Goal: Information Seeking & Learning: Learn about a topic

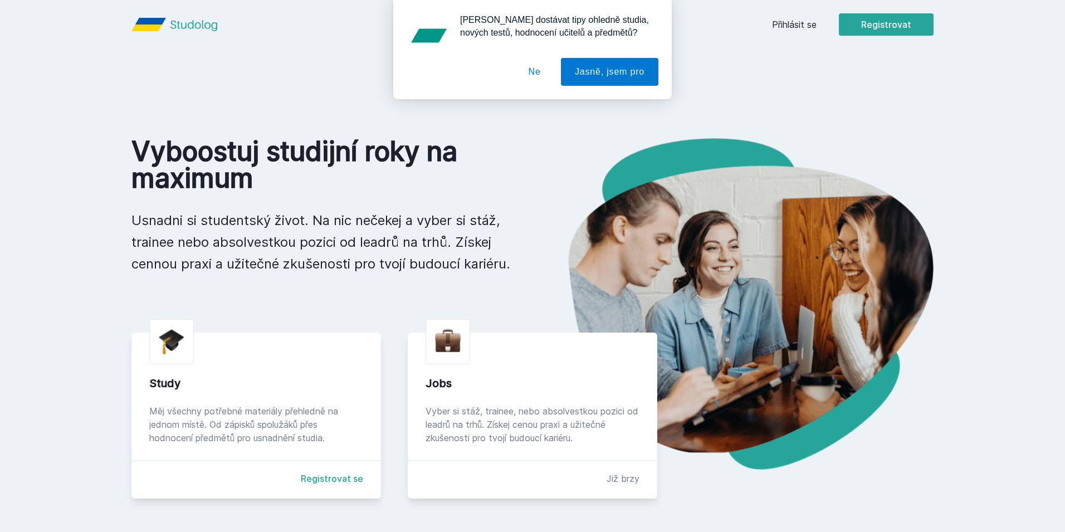
click at [775, 25] on div "[PERSON_NAME] dostávat tipy ohledně studia, nových testů, hodnocení učitelů a p…" at bounding box center [532, 49] width 1065 height 99
click at [784, 25] on div "[PERSON_NAME] dostávat tipy ohledně studia, nových testů, hodnocení učitelů a p…" at bounding box center [532, 49] width 1065 height 99
click at [550, 75] on button "Ne" at bounding box center [535, 72] width 40 height 28
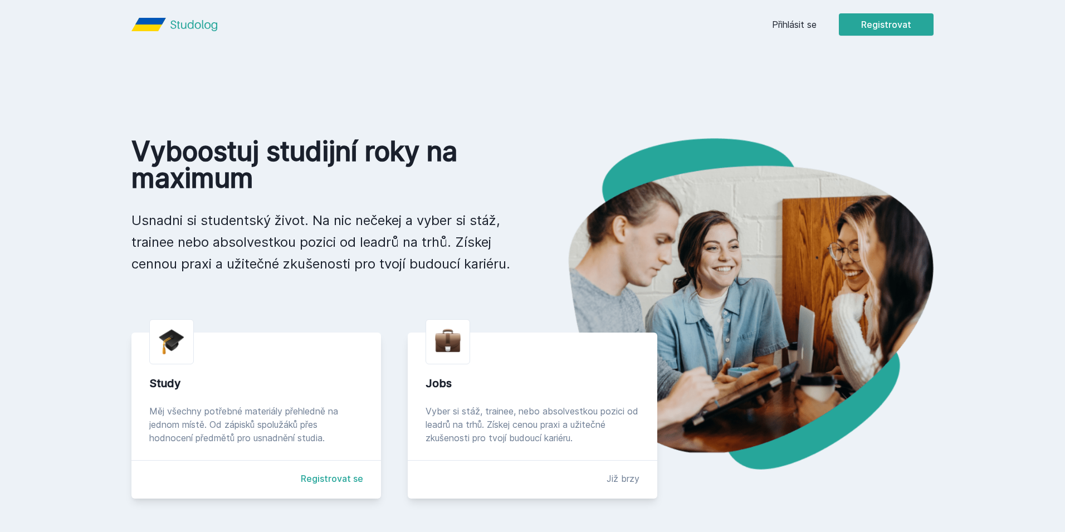
click at [810, 18] on link "Přihlásit se" at bounding box center [794, 24] width 45 height 13
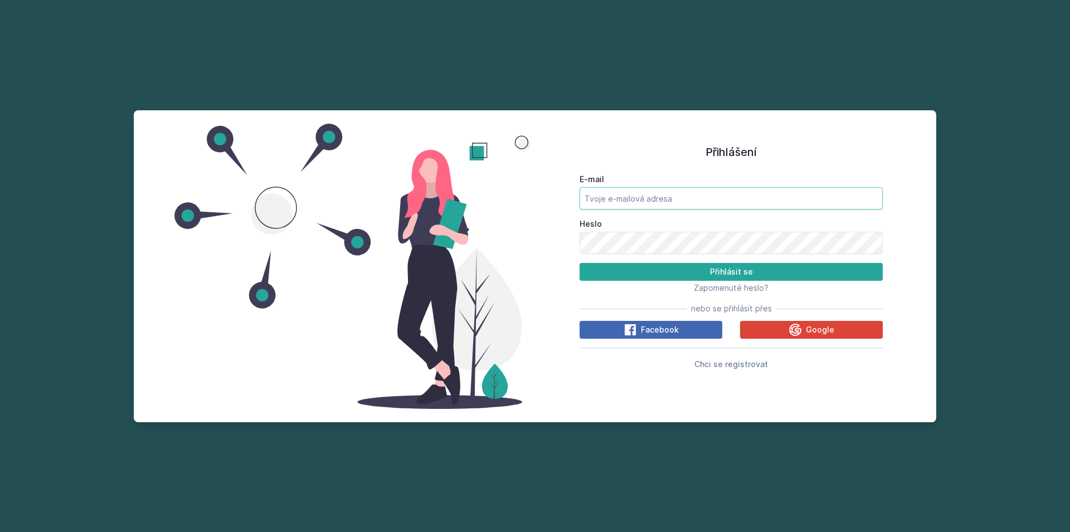
click at [676, 205] on input "E-mail" at bounding box center [730, 198] width 303 height 22
click at [782, 330] on button "Google" at bounding box center [811, 330] width 143 height 18
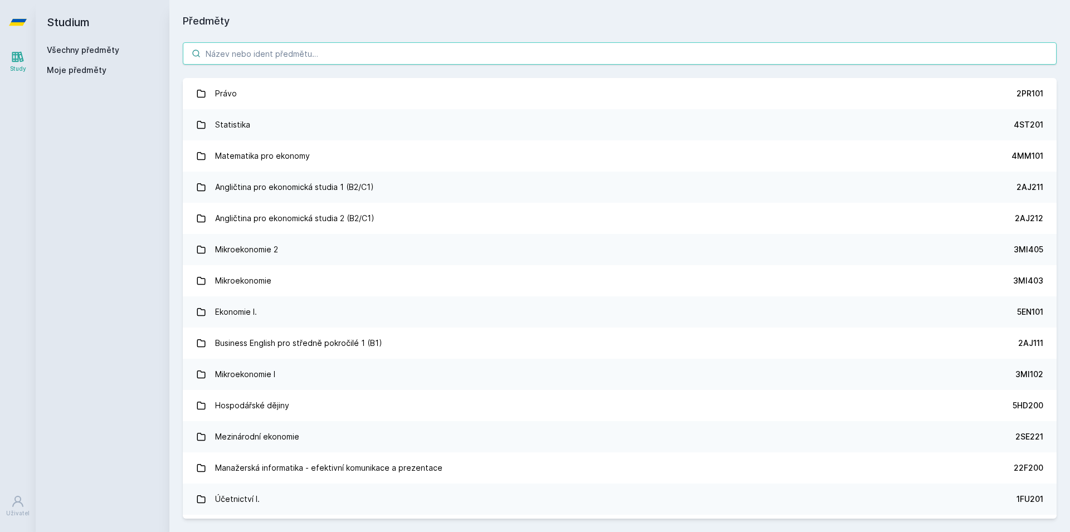
click at [352, 52] on input "search" at bounding box center [620, 53] width 874 height 22
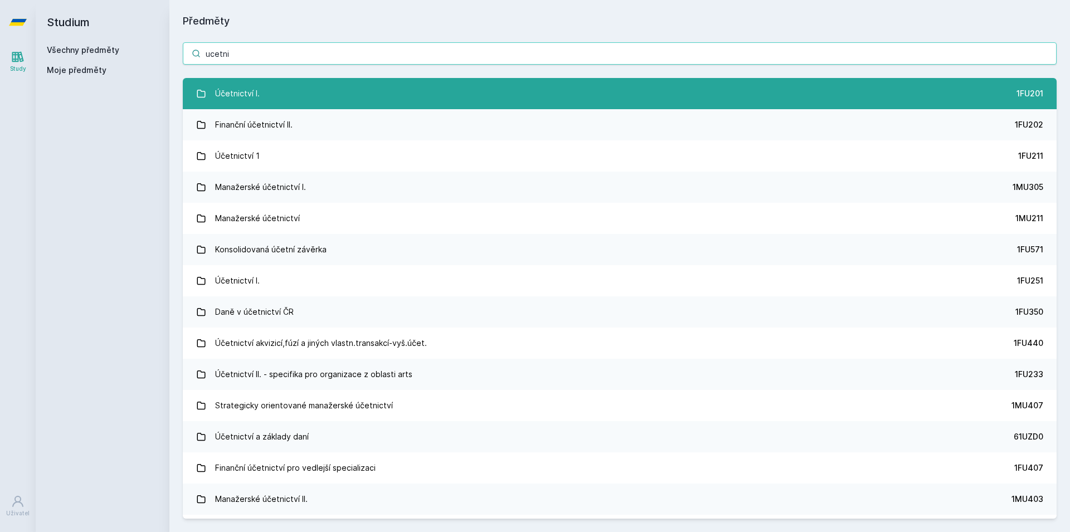
type input "ucetni"
click at [326, 86] on link "Účetnictví I. 1FU201" at bounding box center [620, 93] width 874 height 31
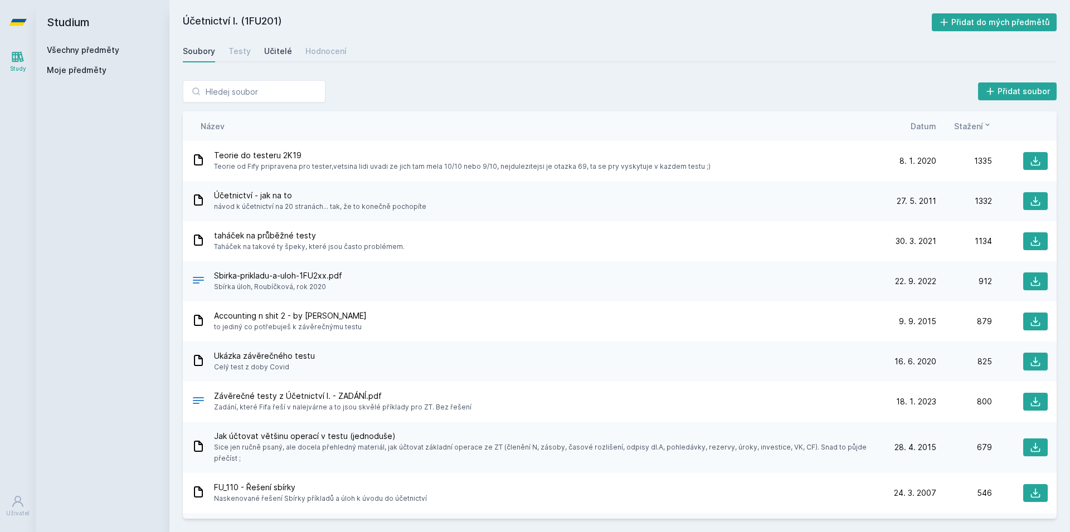
click at [286, 53] on div "Učitelé" at bounding box center [278, 51] width 28 height 11
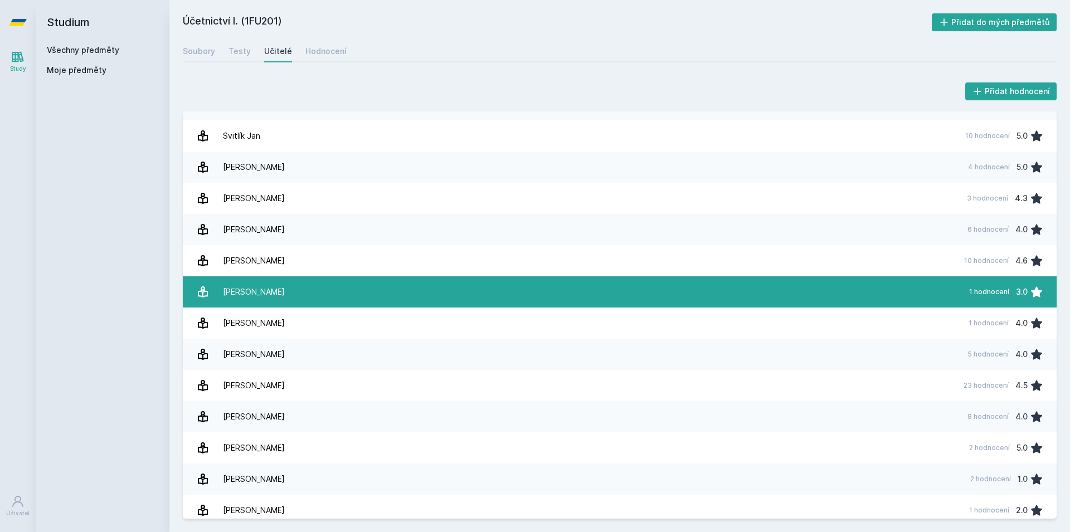
scroll to position [1873, 0]
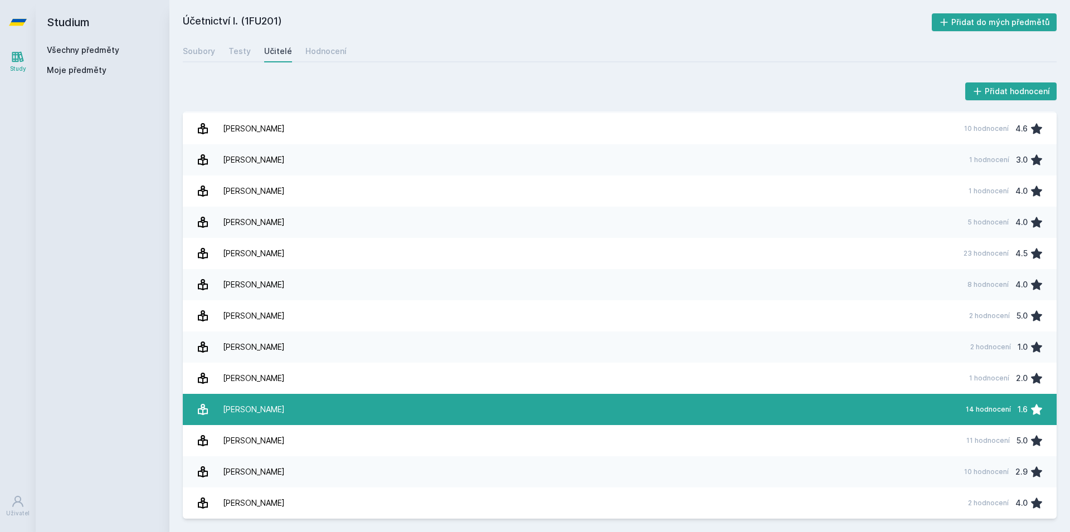
click at [307, 412] on link "Zelenková Marie 14 hodnocení 1.6" at bounding box center [620, 409] width 874 height 31
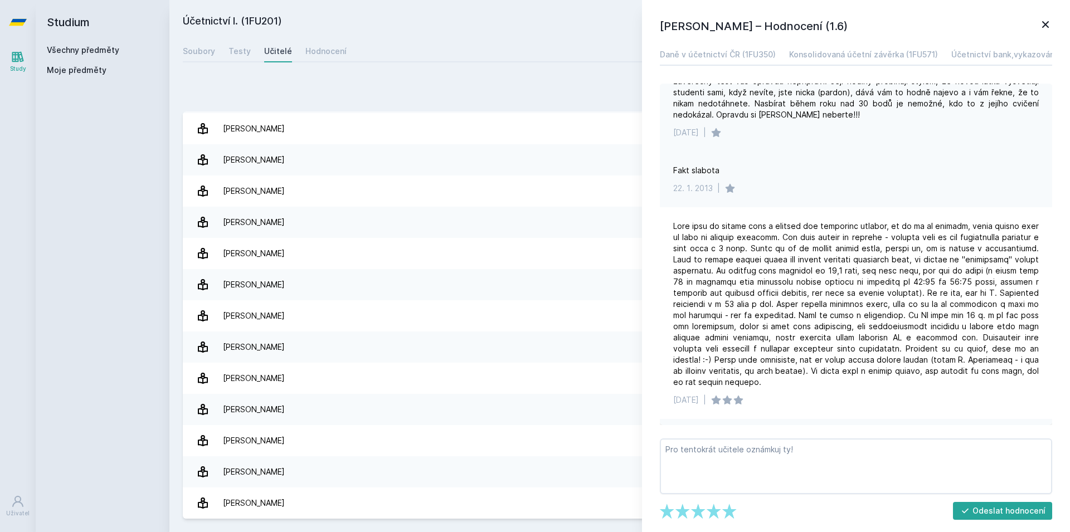
scroll to position [201, 0]
click at [1050, 18] on icon at bounding box center [1045, 24] width 13 height 13
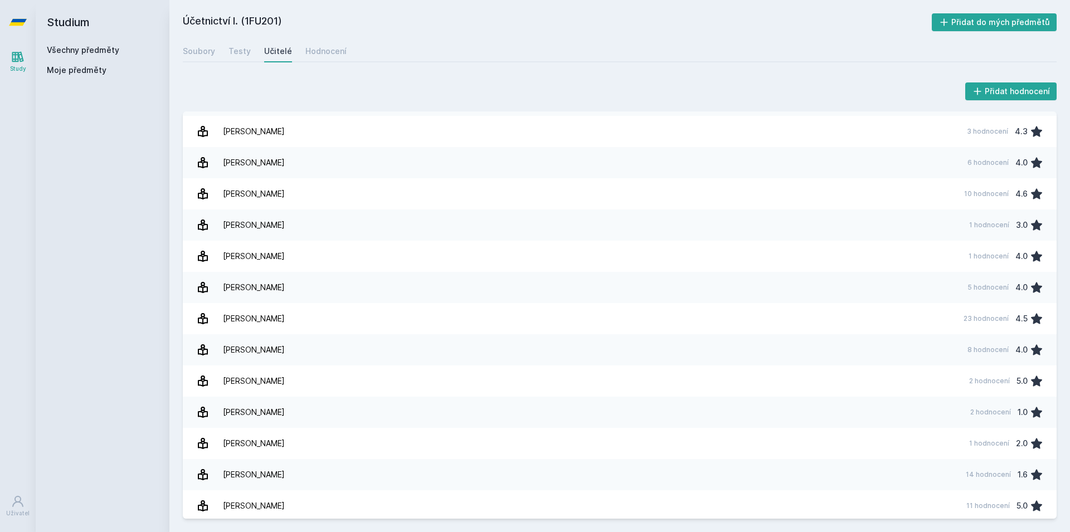
scroll to position [1873, 0]
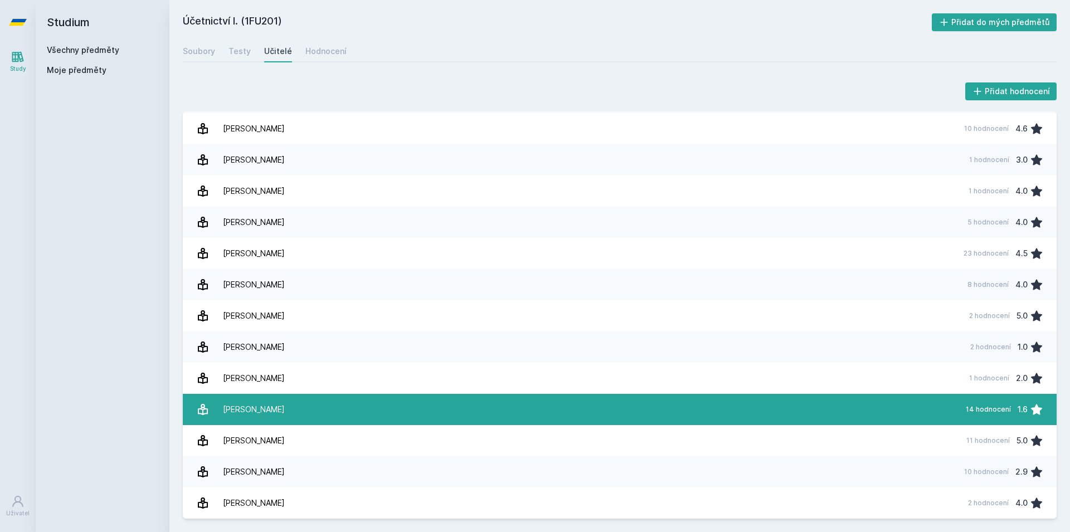
click at [294, 401] on link "Zelenková Marie 14 hodnocení 1.6" at bounding box center [620, 409] width 874 height 31
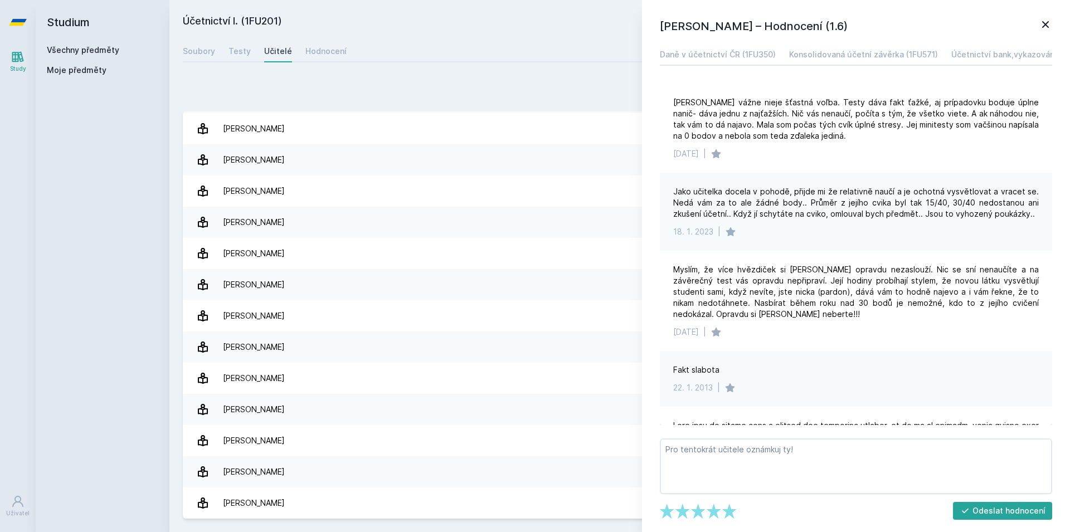
click at [1050, 27] on icon at bounding box center [1045, 24] width 13 height 13
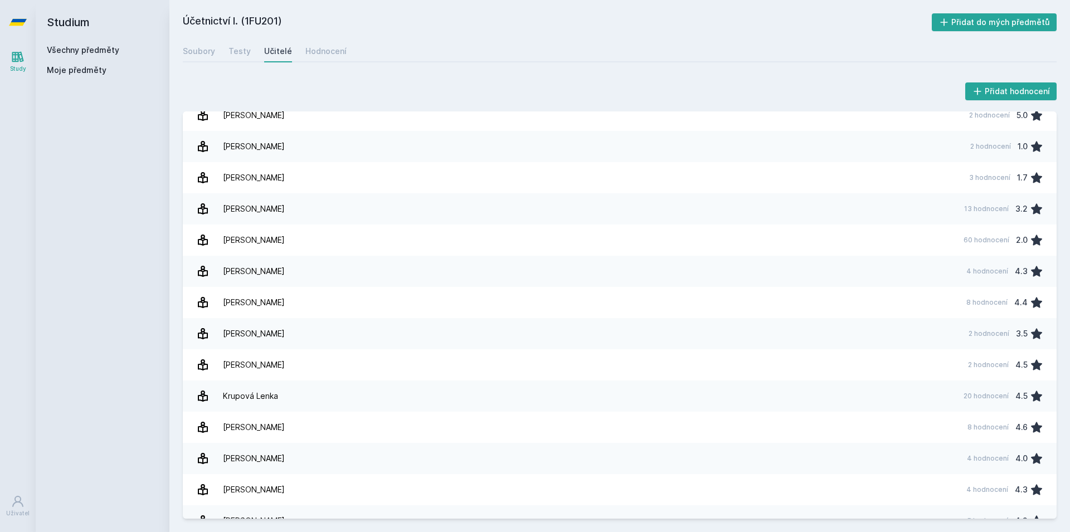
scroll to position [335, 0]
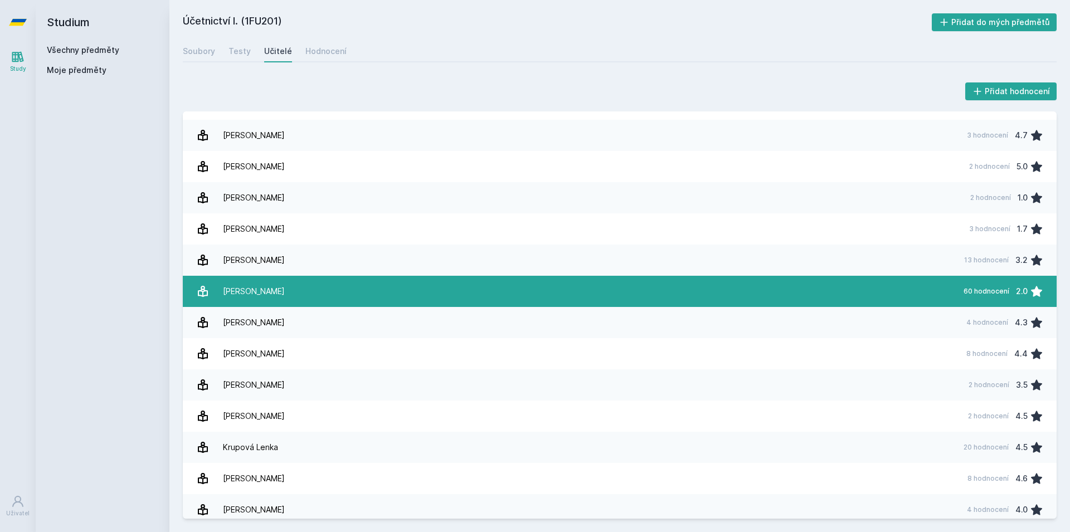
click at [285, 296] on div "Janhubová Jaroslava" at bounding box center [254, 291] width 62 height 22
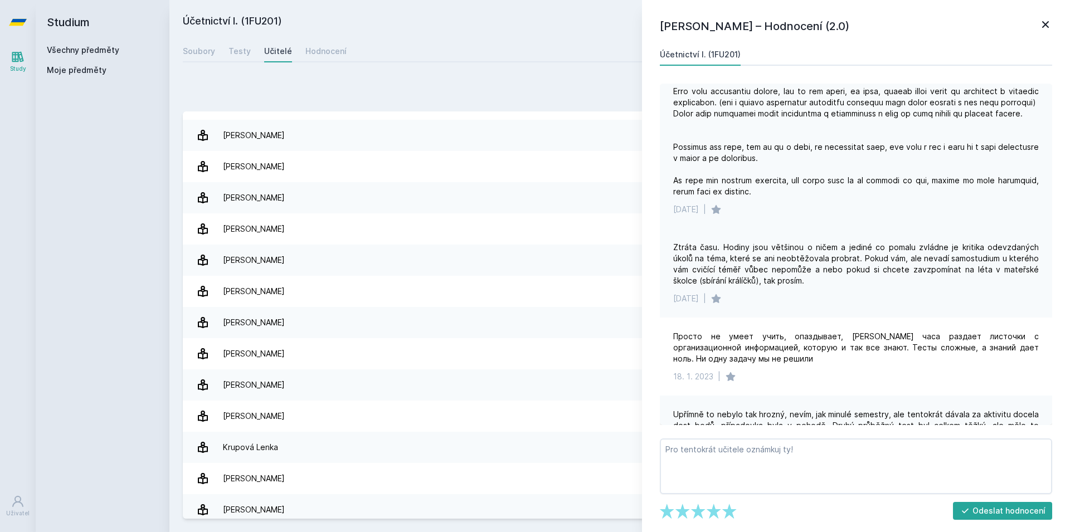
scroll to position [1137, 0]
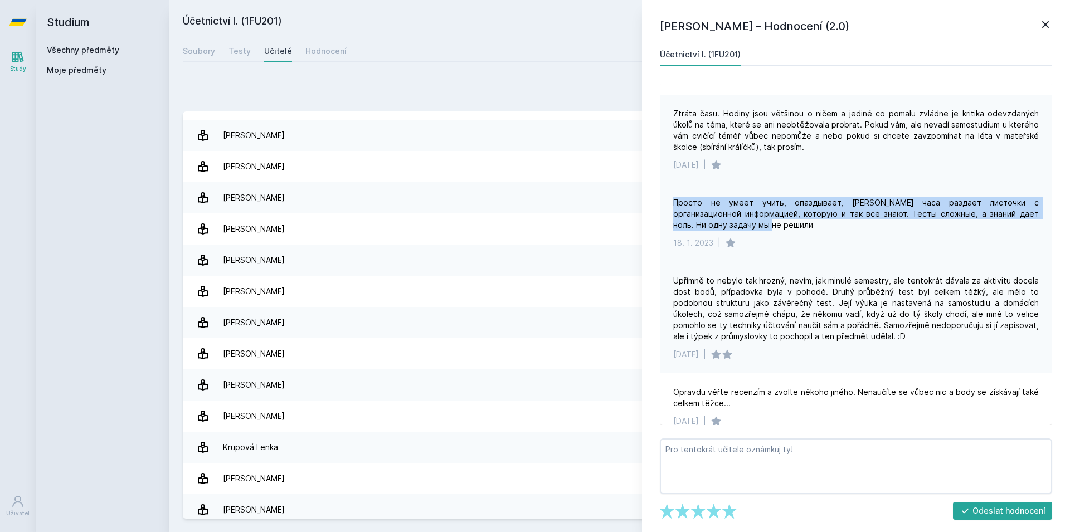
drag, startPoint x: 745, startPoint y: 232, endPoint x: 675, endPoint y: 198, distance: 77.5
click at [675, 198] on div "Просто не умеет учить, опаздывает, пол часа раздает листочки с организационной …" at bounding box center [856, 223] width 392 height 78
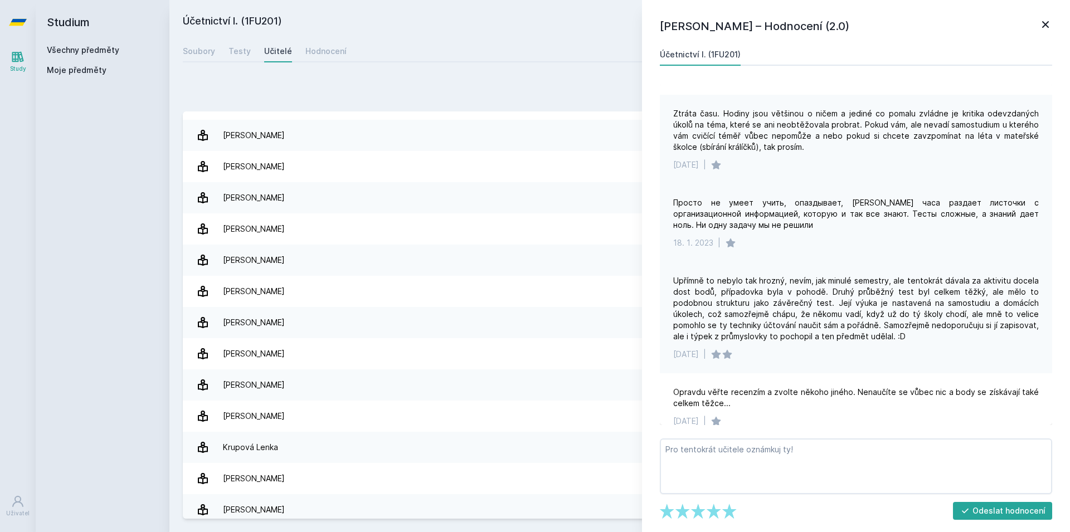
click at [731, 223] on div "Просто не умеет учить, опаздывает, пол часа раздает листочки с организационной …" at bounding box center [855, 213] width 365 height 33
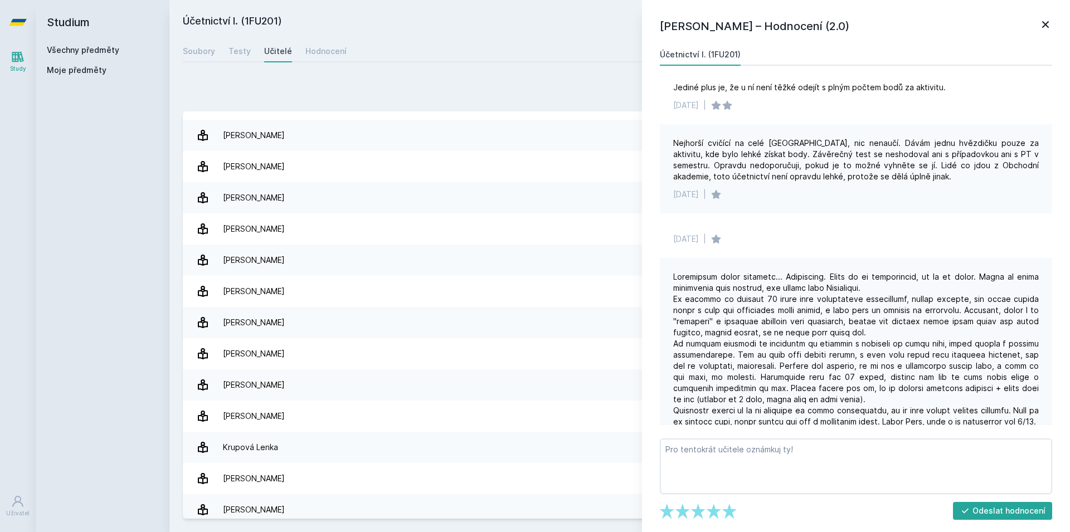
scroll to position [2206, 0]
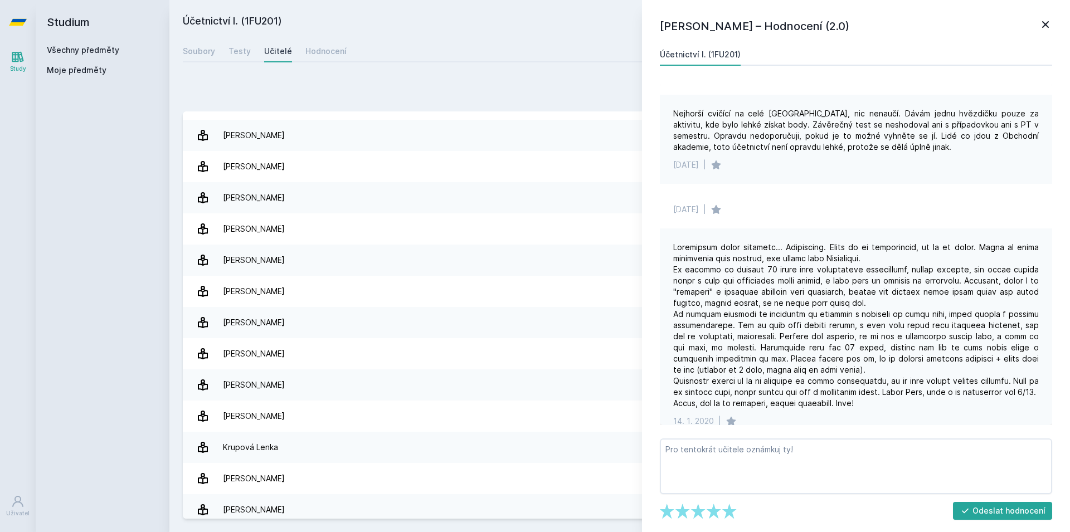
click at [1043, 25] on icon at bounding box center [1045, 24] width 13 height 13
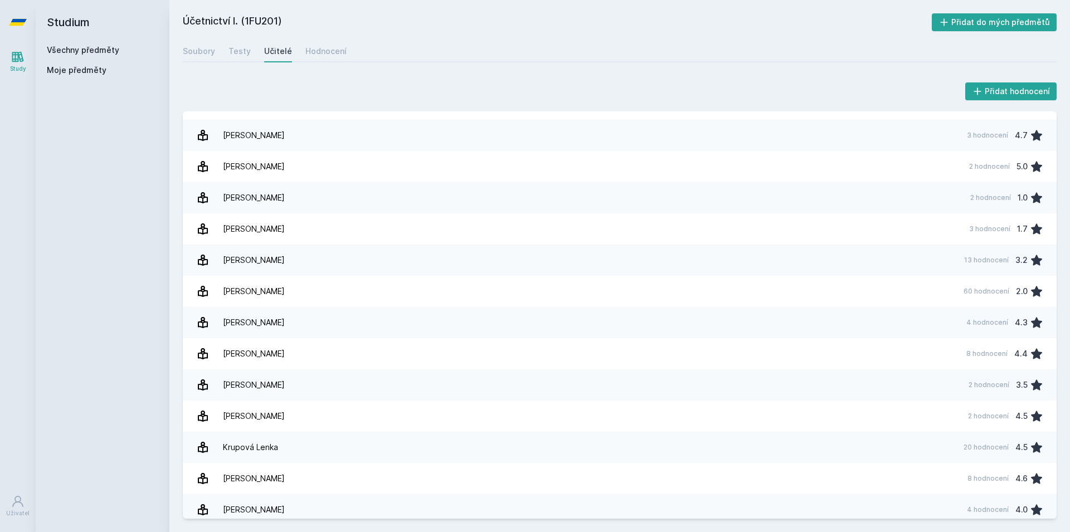
click at [80, 51] on link "Všechny předměty" at bounding box center [83, 49] width 72 height 9
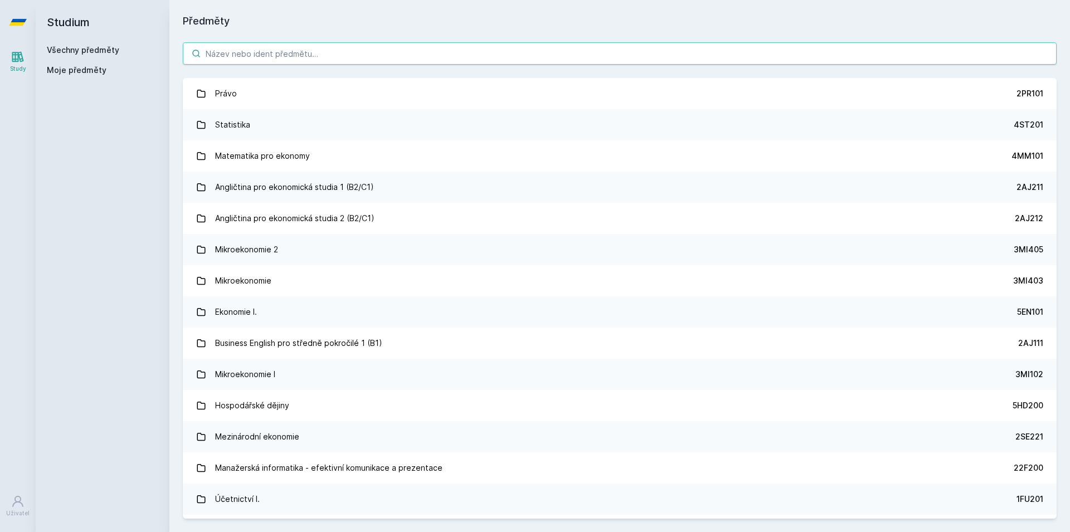
click at [291, 57] on input "search" at bounding box center [620, 53] width 874 height 22
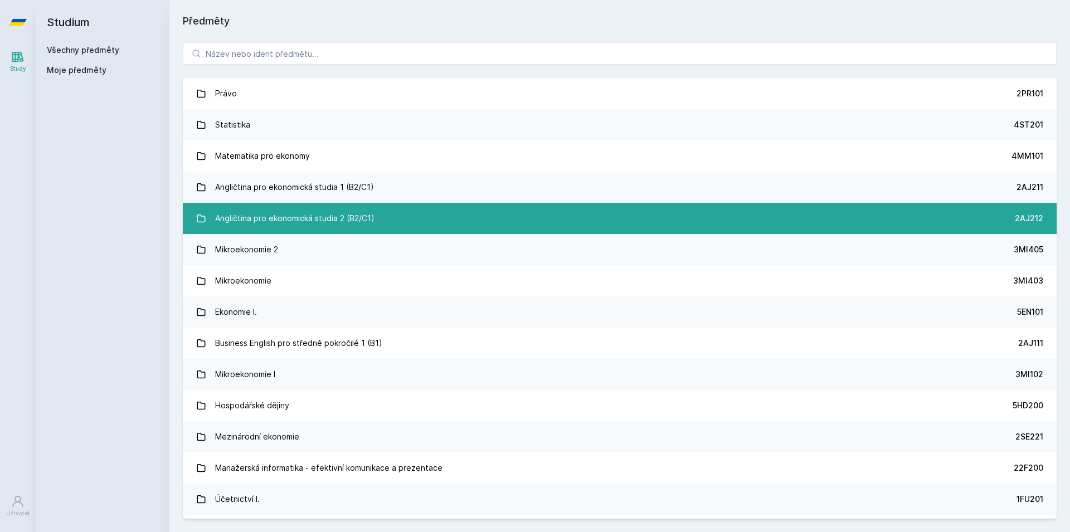
click at [407, 213] on link "Angličtina pro ekonomická studia 2 (B2/C1) 2AJ212" at bounding box center [620, 218] width 874 height 31
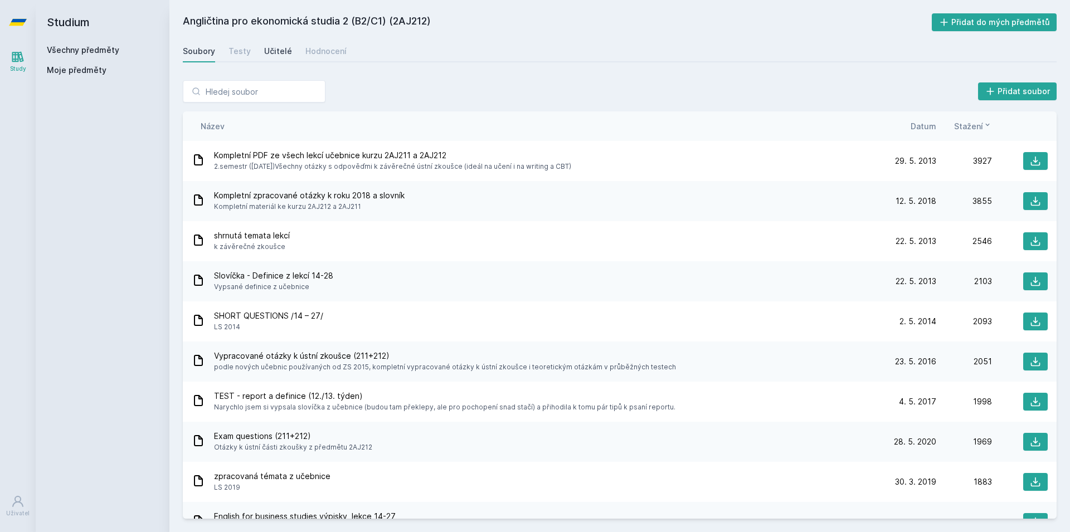
click at [279, 56] on div "Učitelé" at bounding box center [278, 51] width 28 height 11
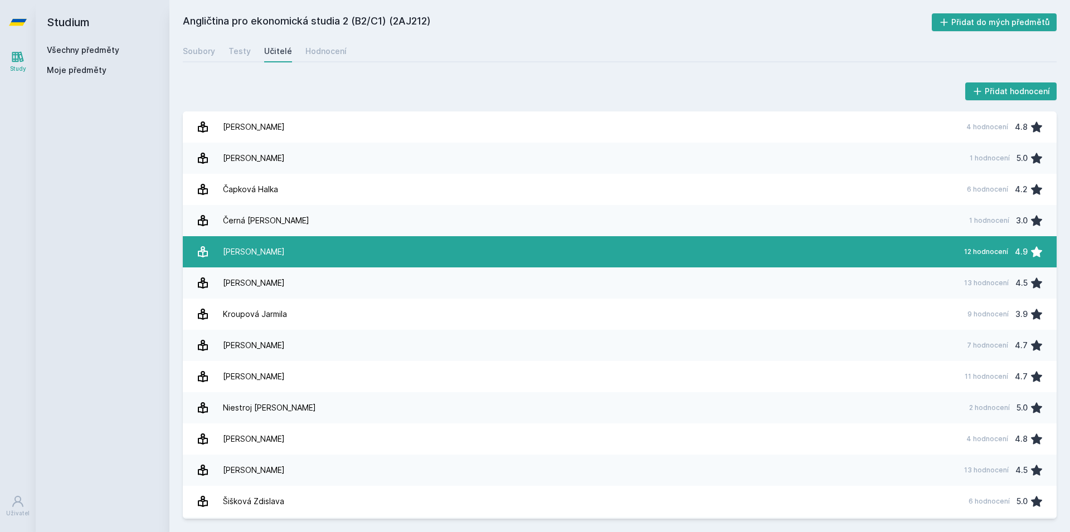
click at [327, 255] on link "Duruttya Michelle 12 hodnocení 4.9" at bounding box center [620, 251] width 874 height 31
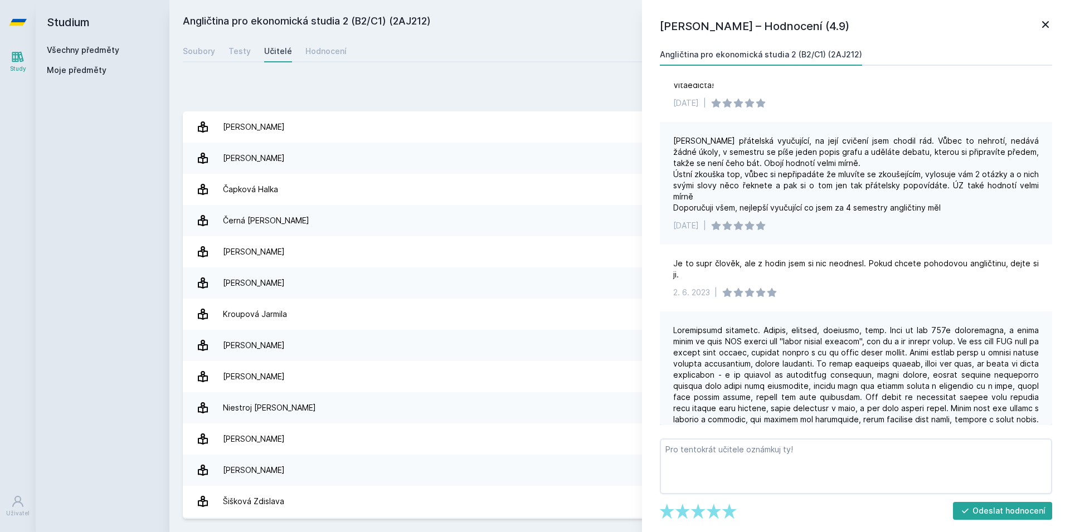
scroll to position [173, 0]
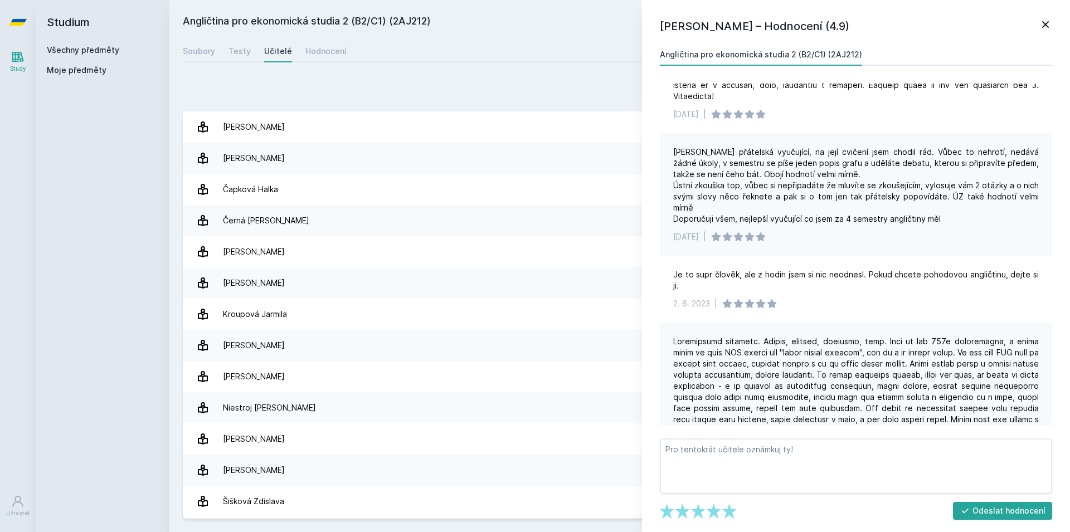
click at [79, 52] on link "Všechny předměty" at bounding box center [83, 49] width 72 height 9
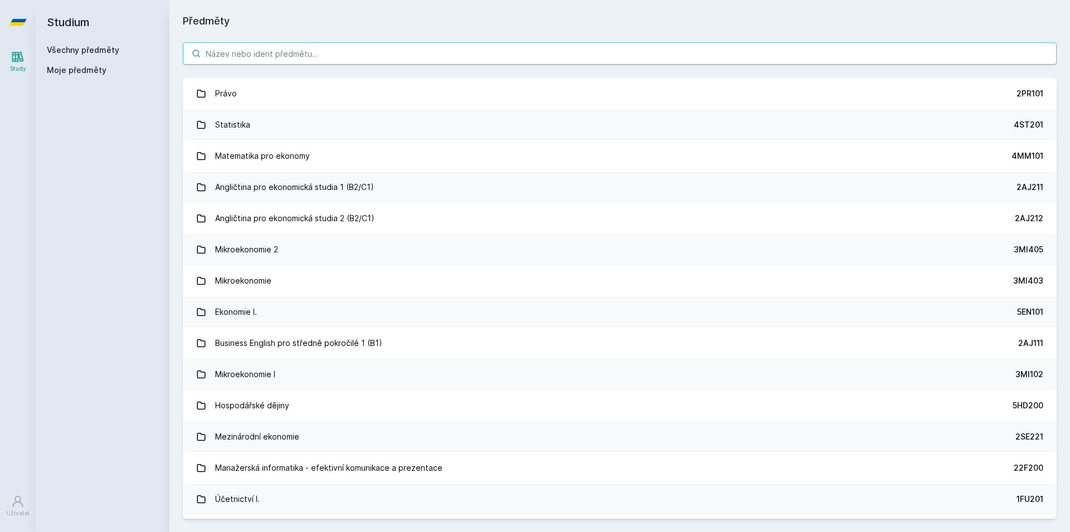
click at [325, 47] on input "search" at bounding box center [620, 53] width 874 height 22
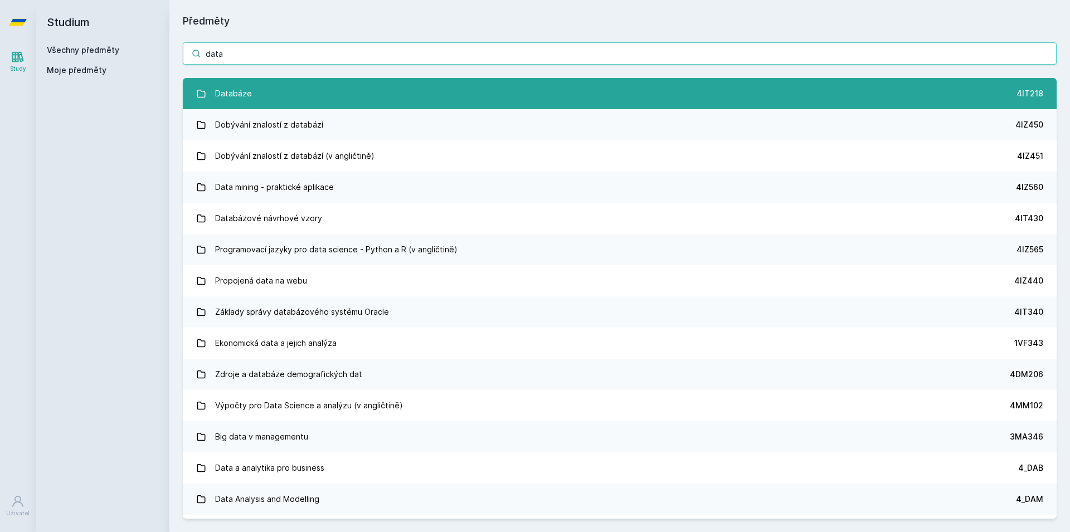
type input "data"
click at [262, 87] on link "Databáze 4IT218" at bounding box center [620, 93] width 874 height 31
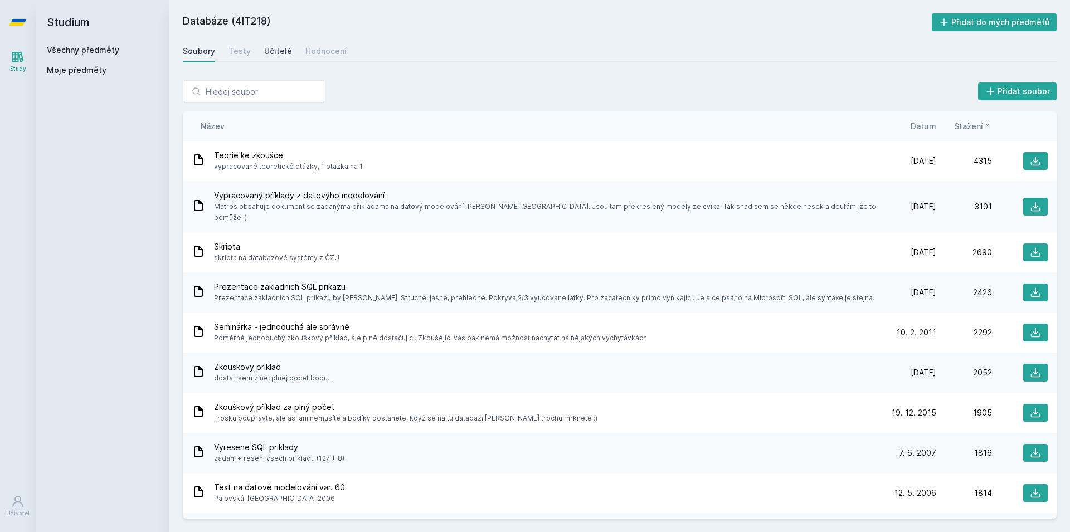
click at [275, 51] on div "Učitelé" at bounding box center [278, 51] width 28 height 11
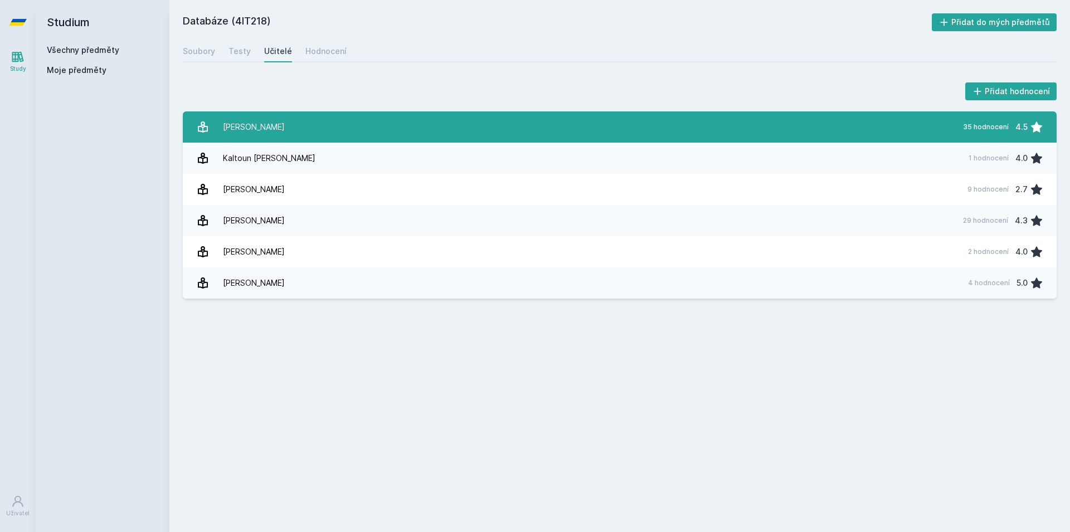
click at [337, 128] on link "Chlapek Dušan 35 hodnocení 4.5" at bounding box center [620, 126] width 874 height 31
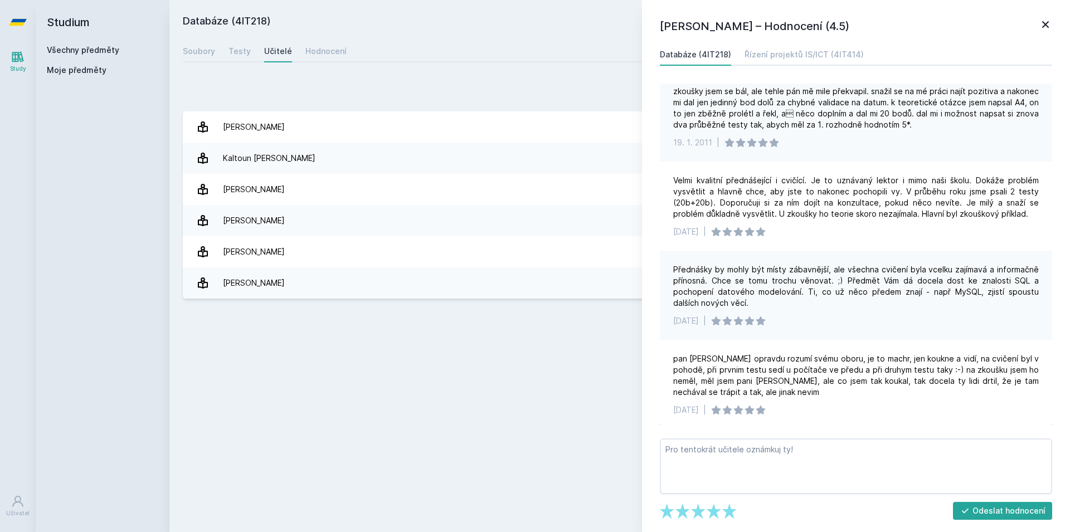
scroll to position [2006, 0]
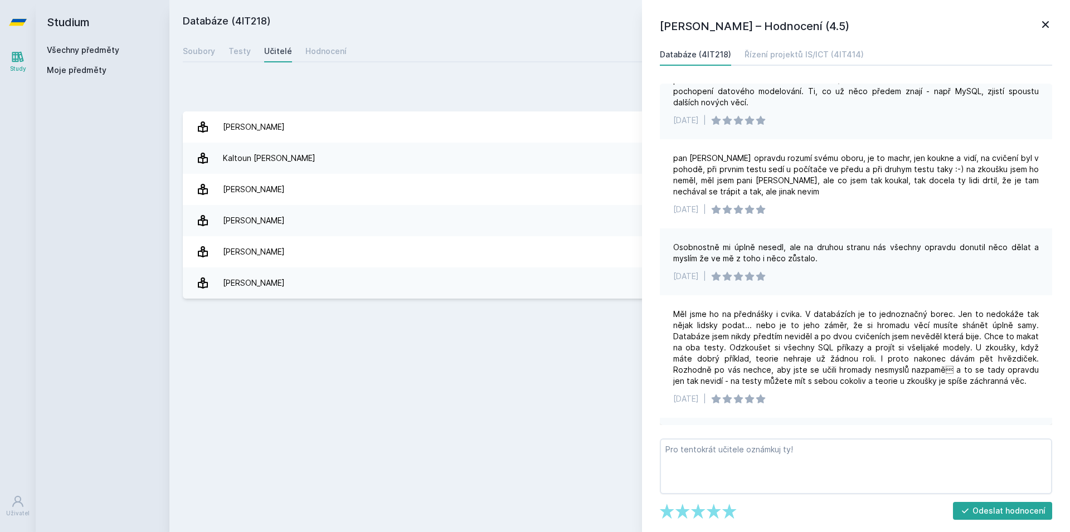
click at [89, 48] on link "Všechny předměty" at bounding box center [83, 49] width 72 height 9
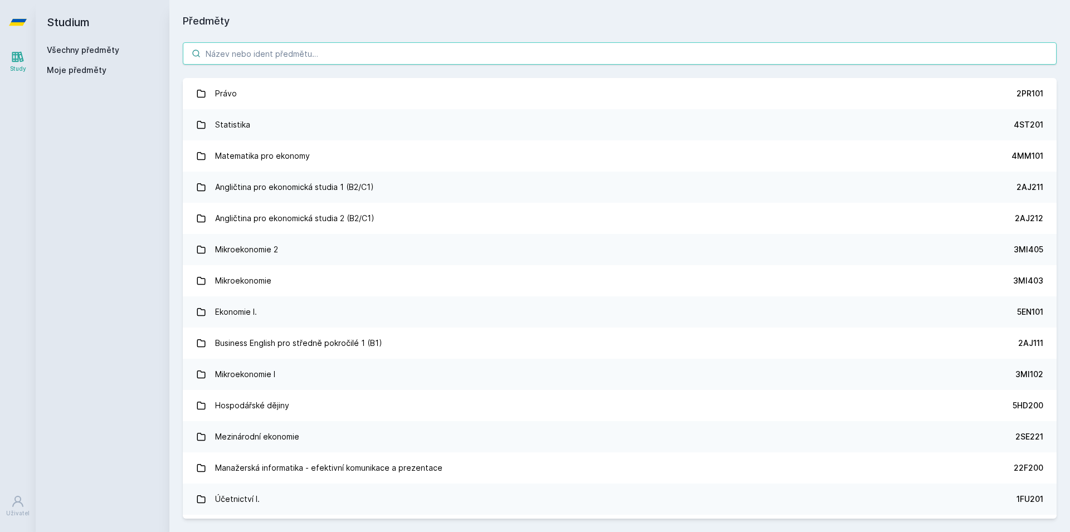
click at [298, 48] on input "search" at bounding box center [620, 53] width 874 height 22
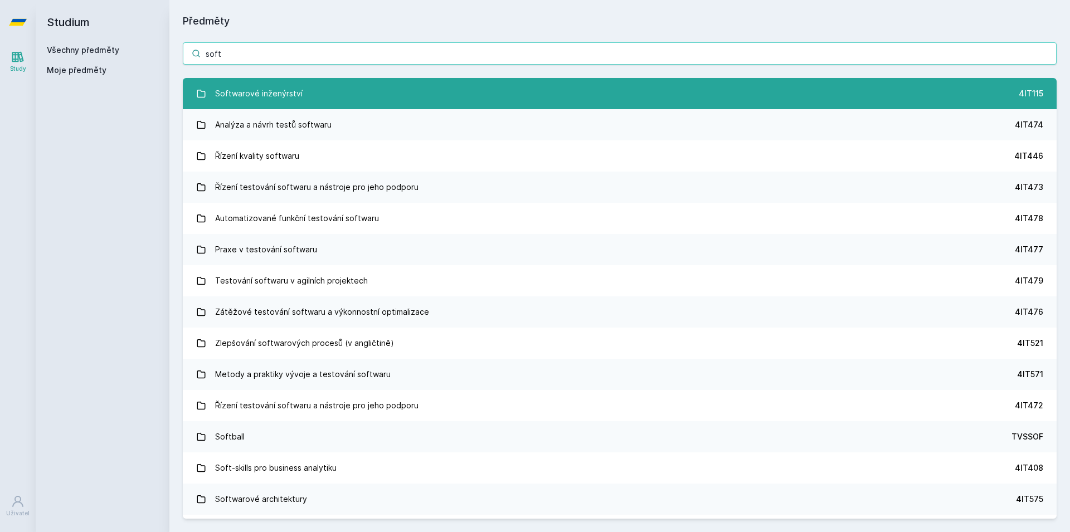
type input "soft"
click at [333, 97] on link "Softwarové inženýrství 4IT115" at bounding box center [620, 93] width 874 height 31
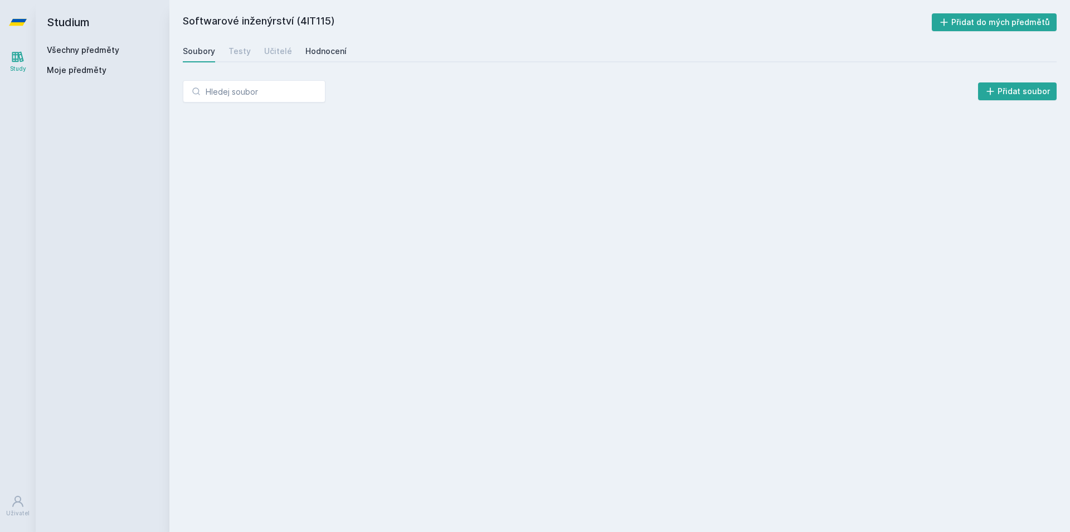
click at [329, 47] on div "Hodnocení" at bounding box center [325, 51] width 41 height 11
click at [289, 53] on div "Soubory Testy Učitelé Hodnocení" at bounding box center [620, 51] width 874 height 22
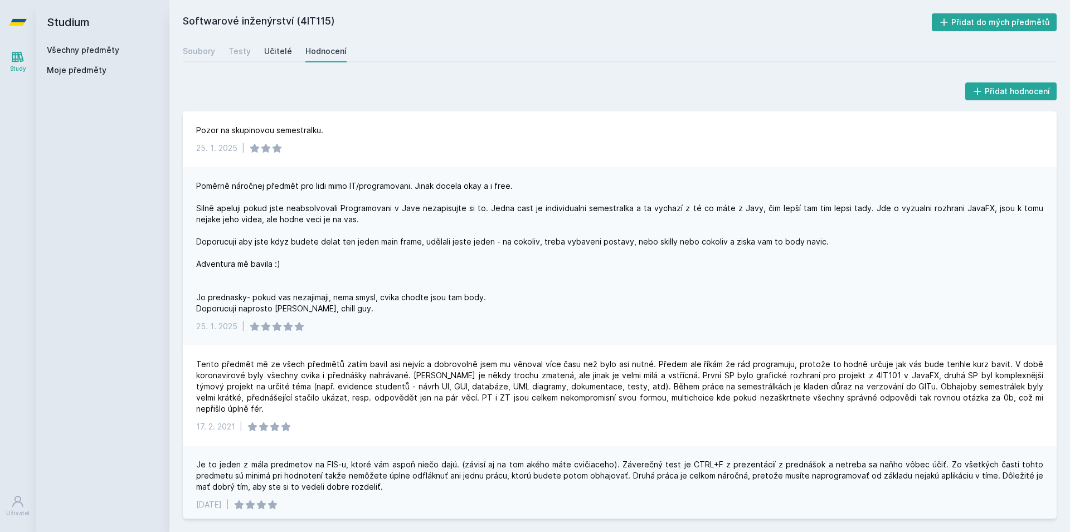
click at [284, 53] on div "Učitelé" at bounding box center [278, 51] width 28 height 11
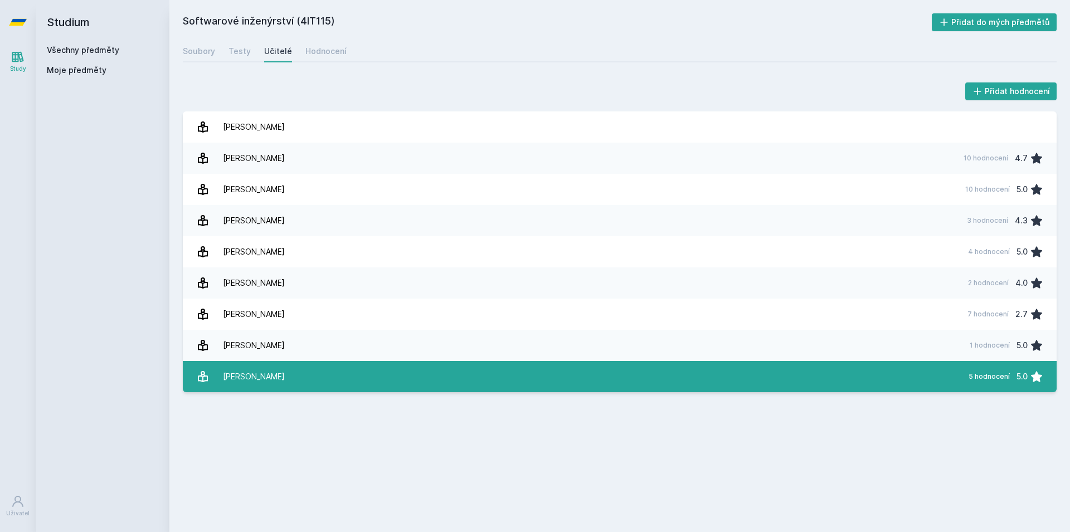
click at [282, 373] on link "Vencovský Filip 5 hodnocení 5.0" at bounding box center [620, 376] width 874 height 31
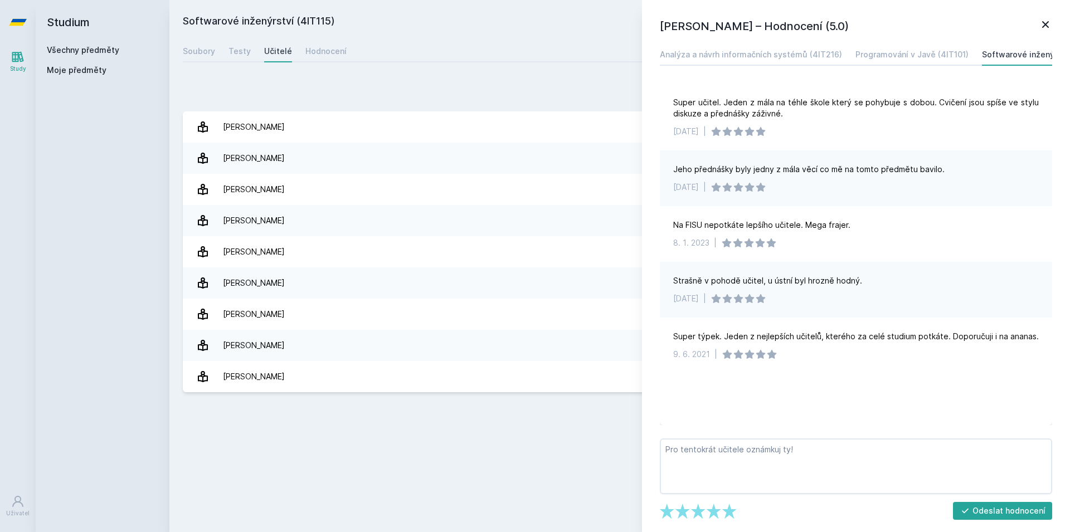
click at [1039, 22] on icon at bounding box center [1045, 24] width 13 height 13
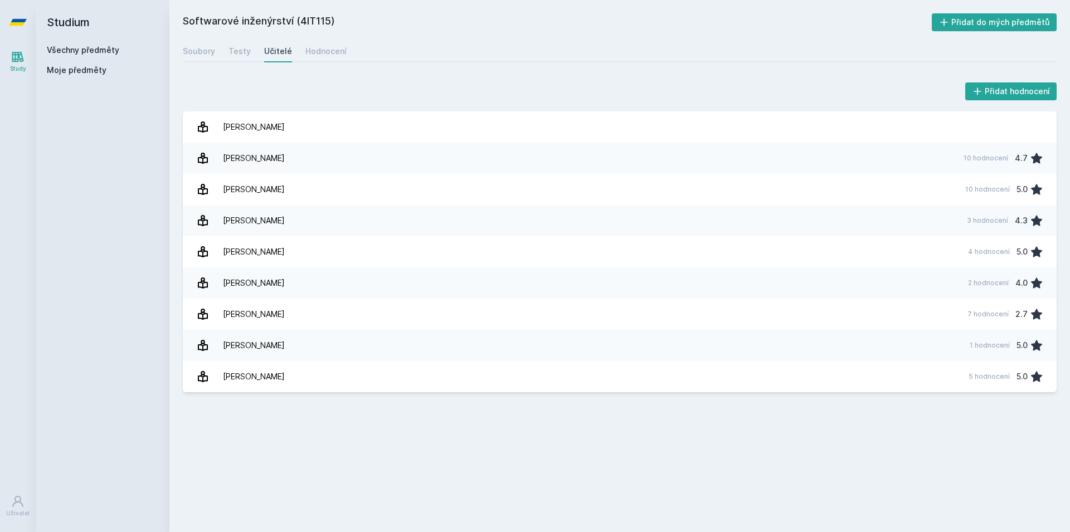
click at [101, 55] on link "Všechny předměty" at bounding box center [83, 49] width 72 height 9
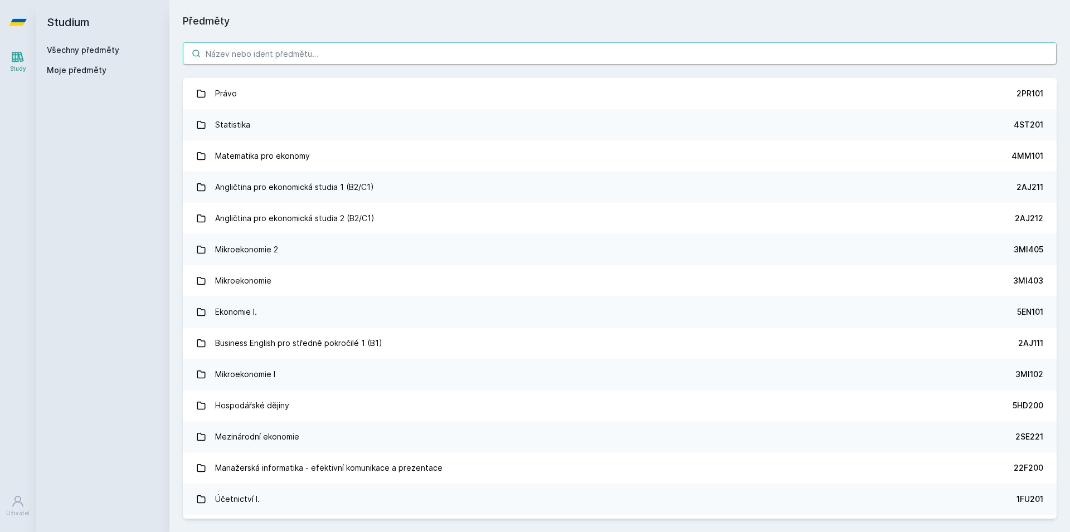
click at [262, 58] on input "search" at bounding box center [620, 53] width 874 height 22
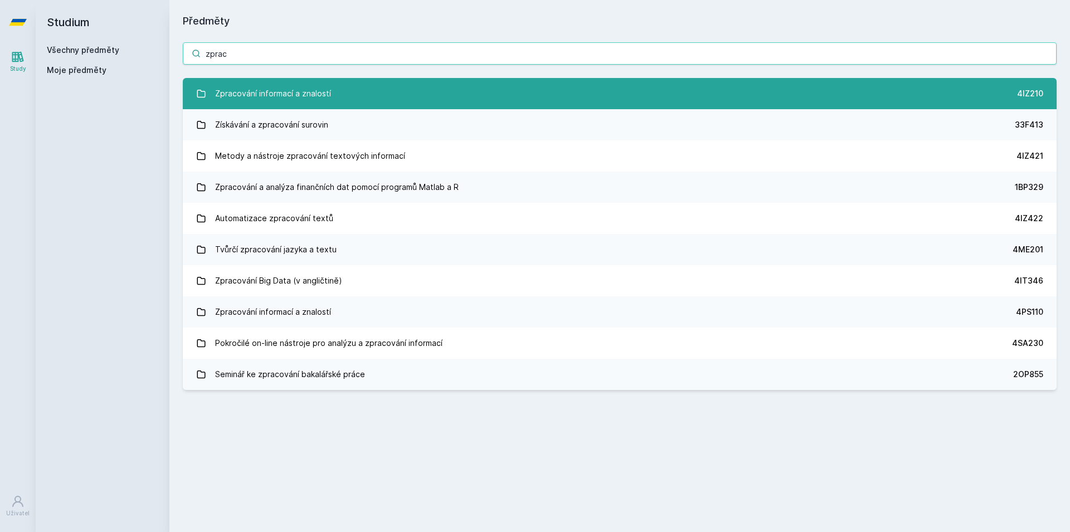
type input "zprac"
click at [499, 87] on link "Zpracování informací a znalostí 4IZ210" at bounding box center [620, 93] width 874 height 31
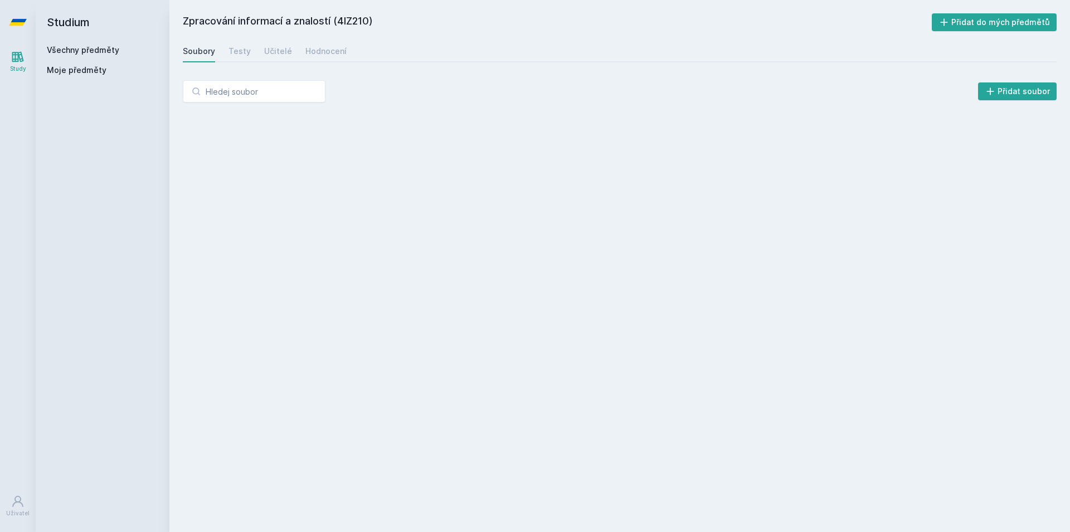
click at [257, 46] on div "Soubory Testy Učitelé Hodnocení" at bounding box center [620, 51] width 874 height 22
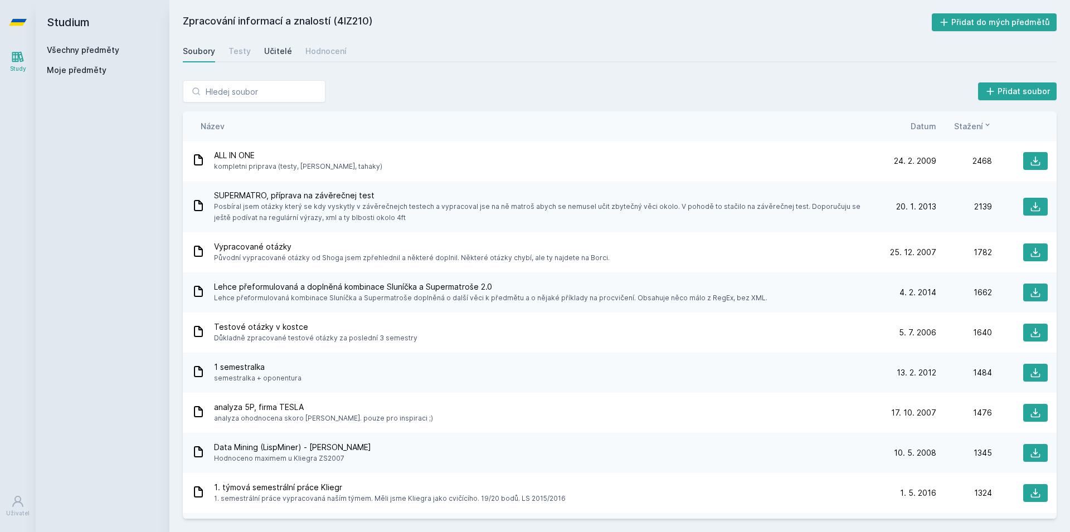
click at [281, 53] on div "Učitelé" at bounding box center [278, 51] width 28 height 11
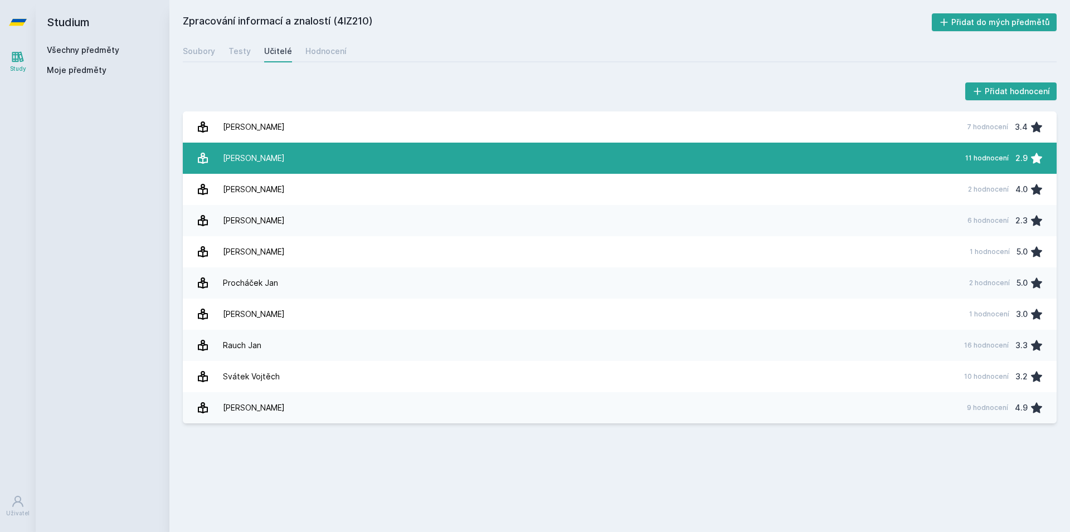
click at [286, 149] on link "Kliegr Tomáš 11 hodnocení 2.9" at bounding box center [620, 158] width 874 height 31
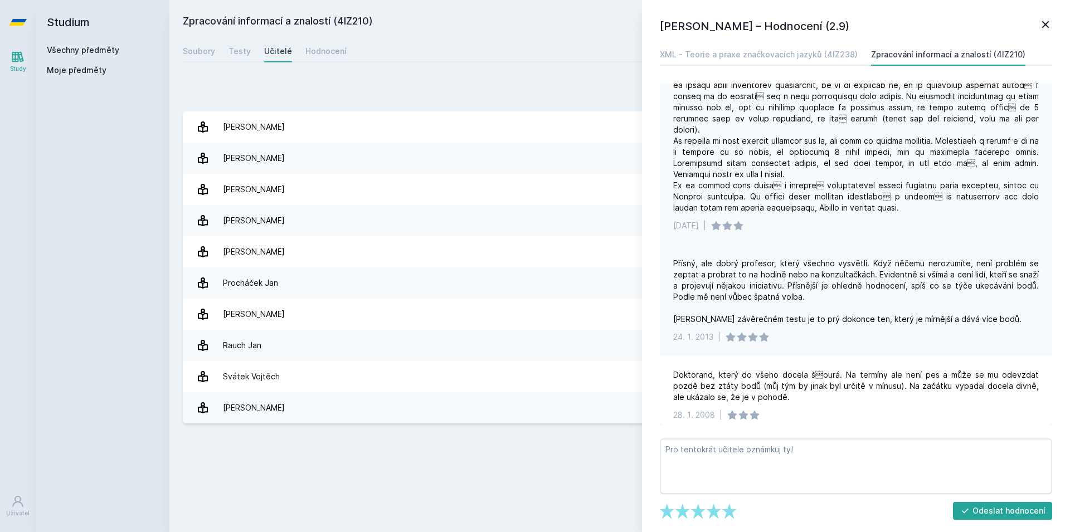
scroll to position [340, 0]
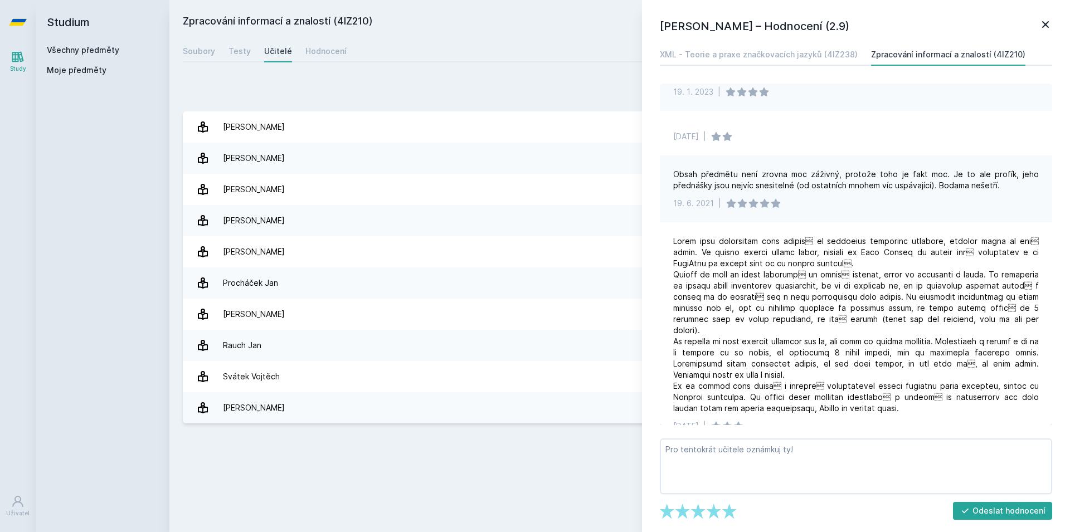
click at [280, 437] on div "Zpracování informací a znalostí (4IZ210) Přidat do mých předmětů Soubory Testy …" at bounding box center [620, 265] width 874 height 505
click at [1051, 26] on icon at bounding box center [1045, 24] width 13 height 13
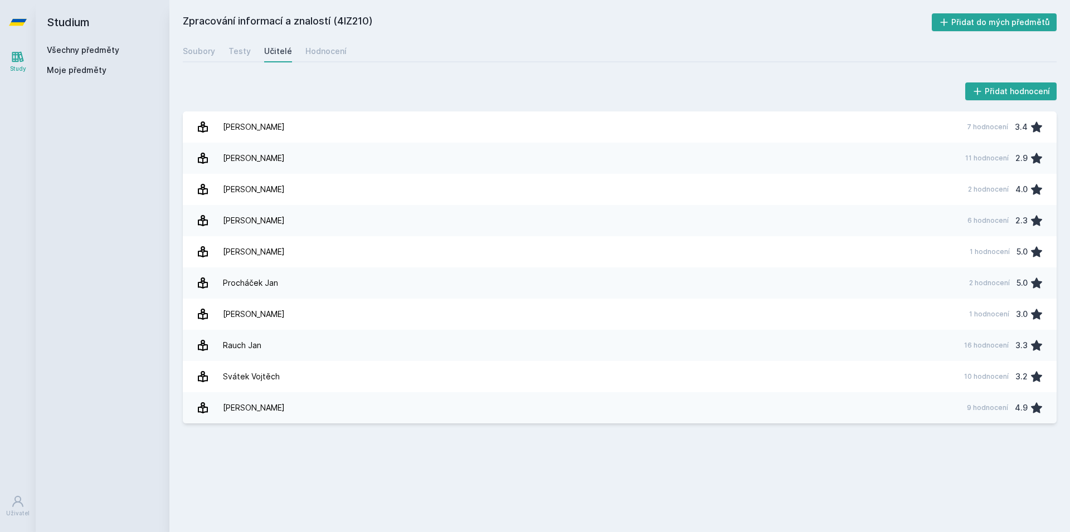
click at [105, 52] on link "Všechny předměty" at bounding box center [83, 49] width 72 height 9
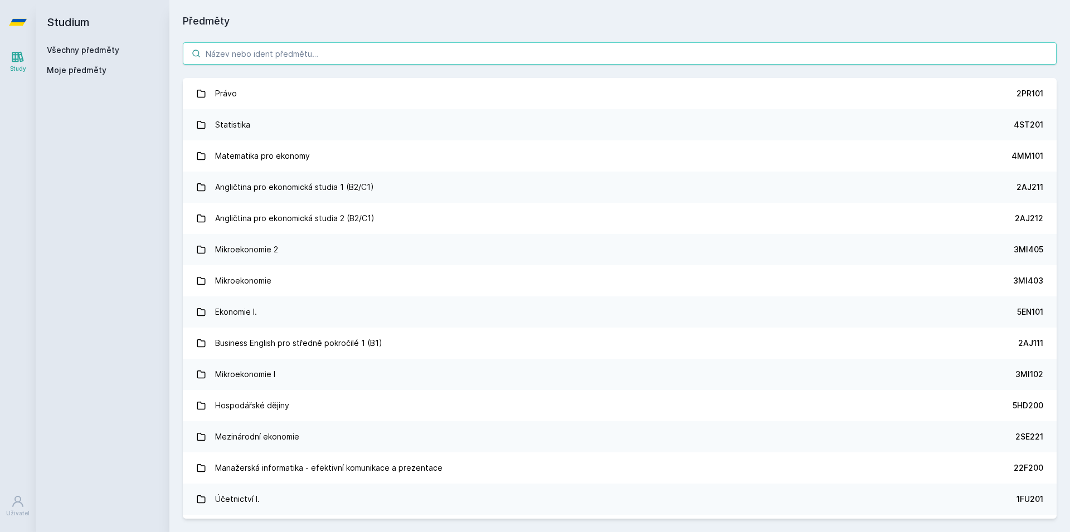
click at [215, 46] on input "search" at bounding box center [620, 53] width 874 height 22
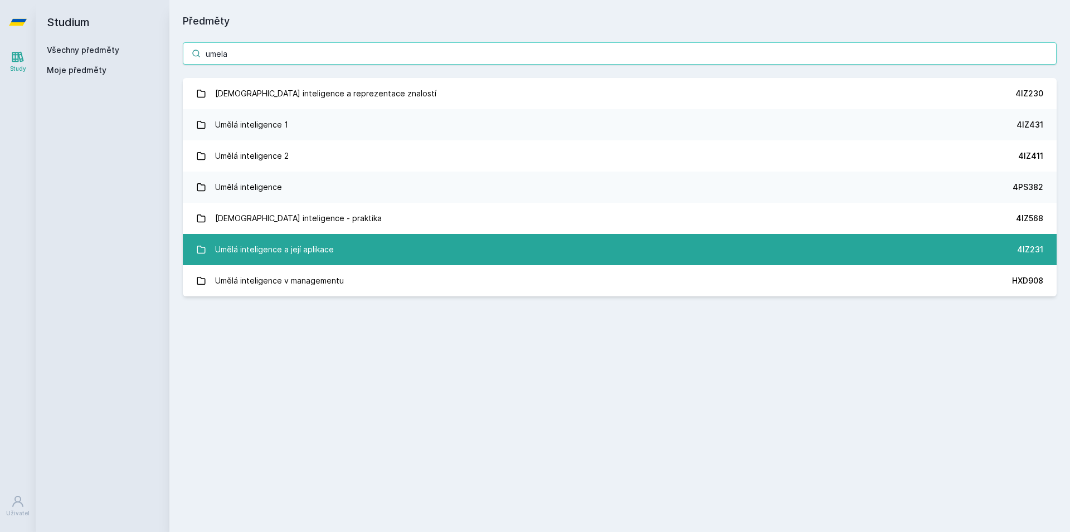
type input "umela"
click at [294, 257] on div "Umělá inteligence a její aplikace" at bounding box center [274, 249] width 119 height 22
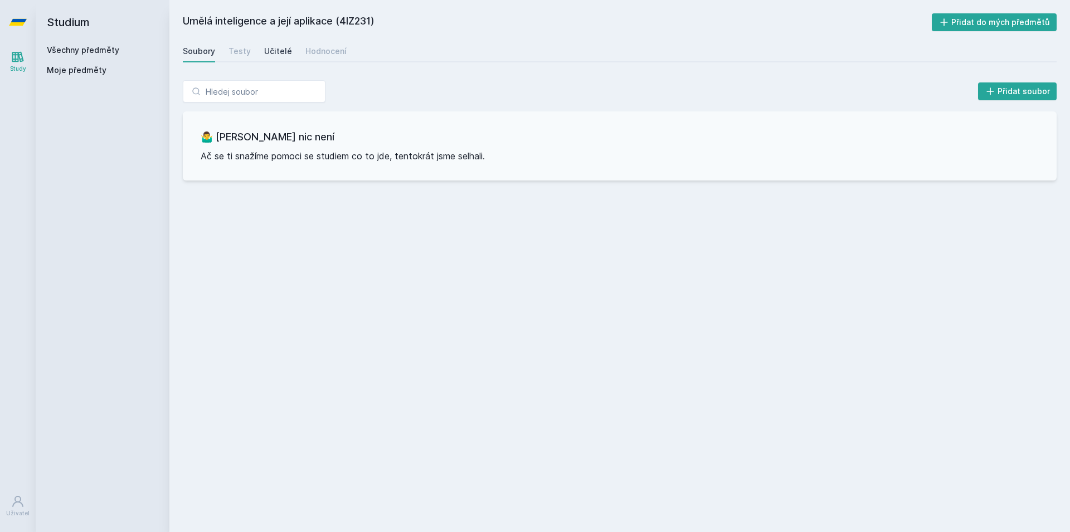
click at [271, 56] on div "Učitelé" at bounding box center [278, 51] width 28 height 11
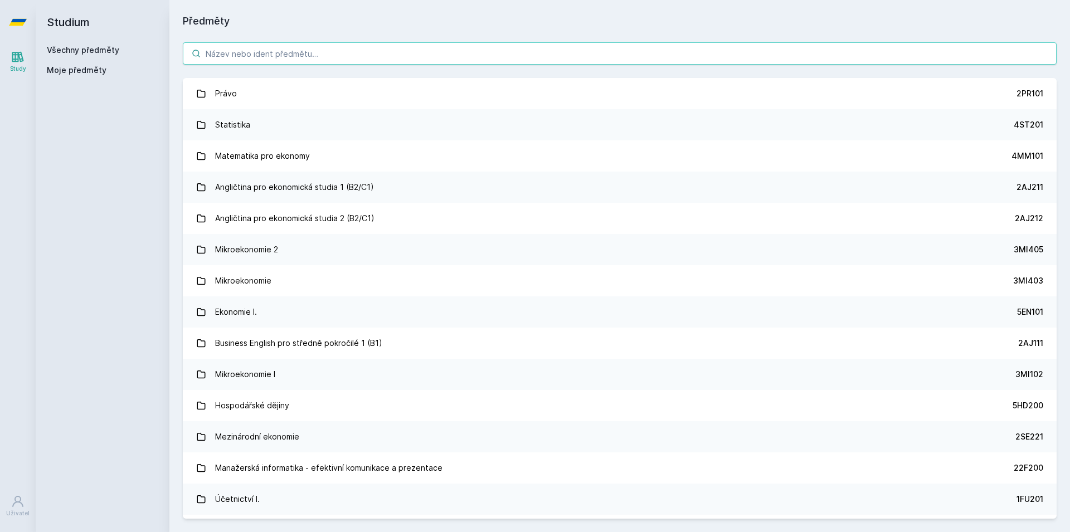
click at [298, 61] on input "search" at bounding box center [620, 53] width 874 height 22
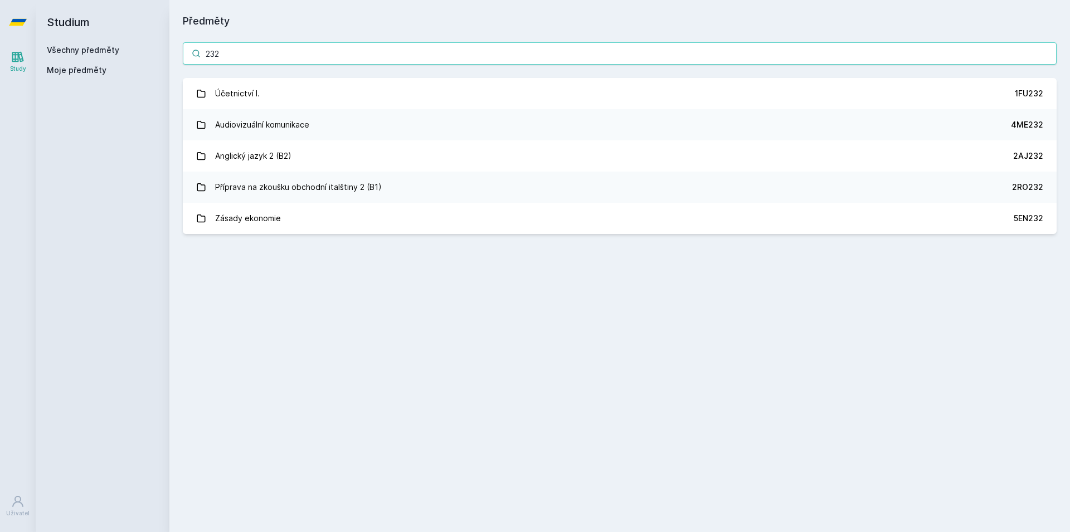
type input "232"
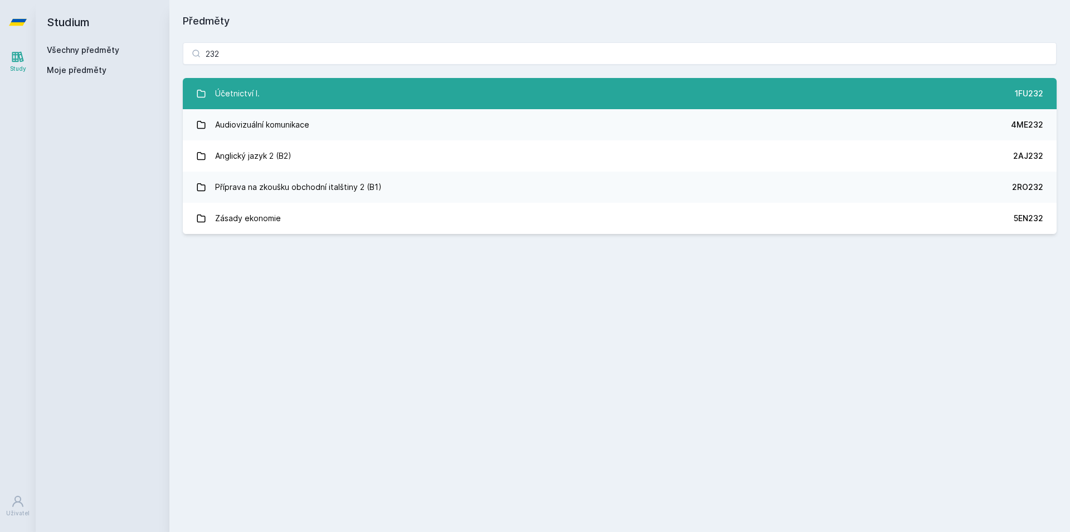
click at [252, 102] on div "Účetnictví I." at bounding box center [237, 93] width 45 height 22
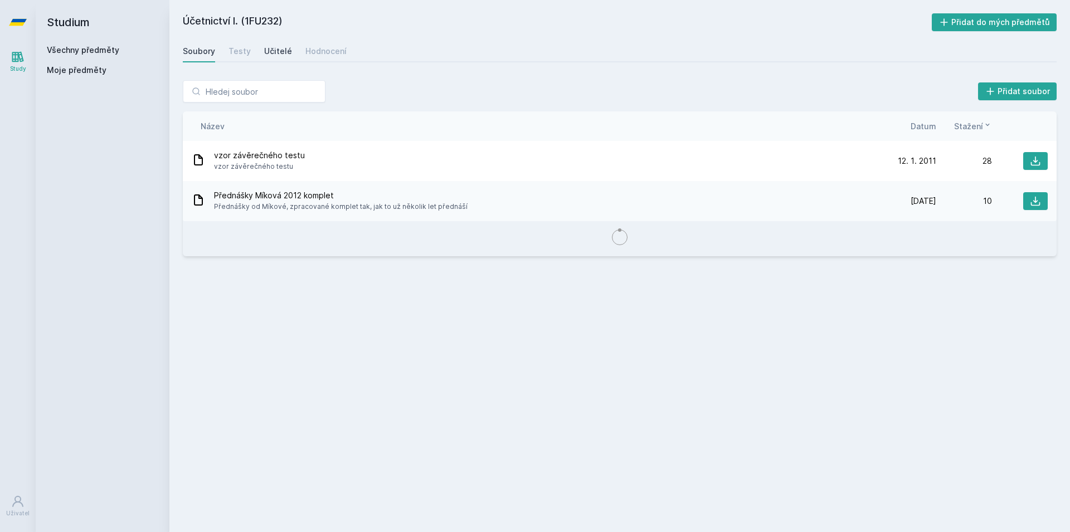
click at [274, 50] on div "Učitelé" at bounding box center [278, 51] width 28 height 11
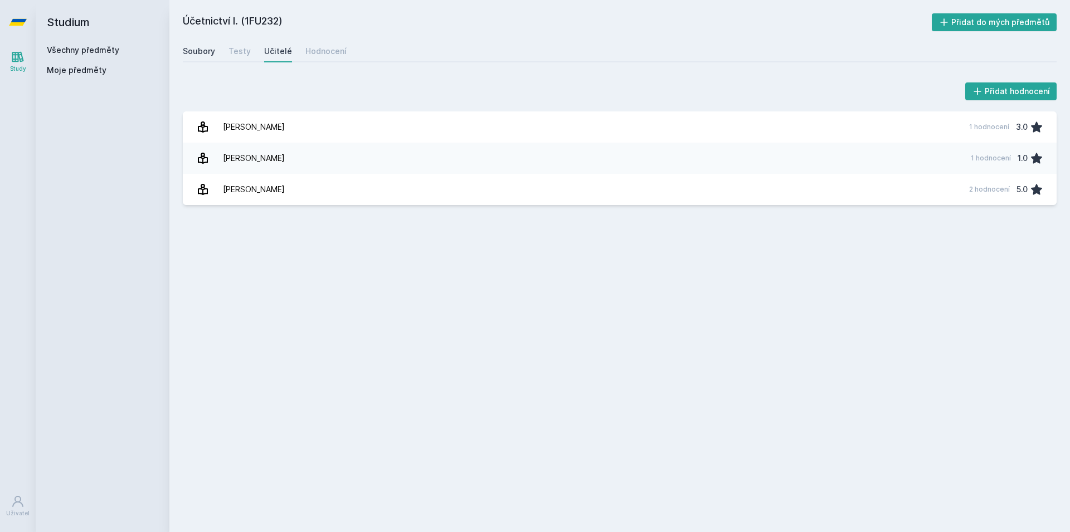
click at [202, 51] on div "Soubory" at bounding box center [199, 51] width 32 height 11
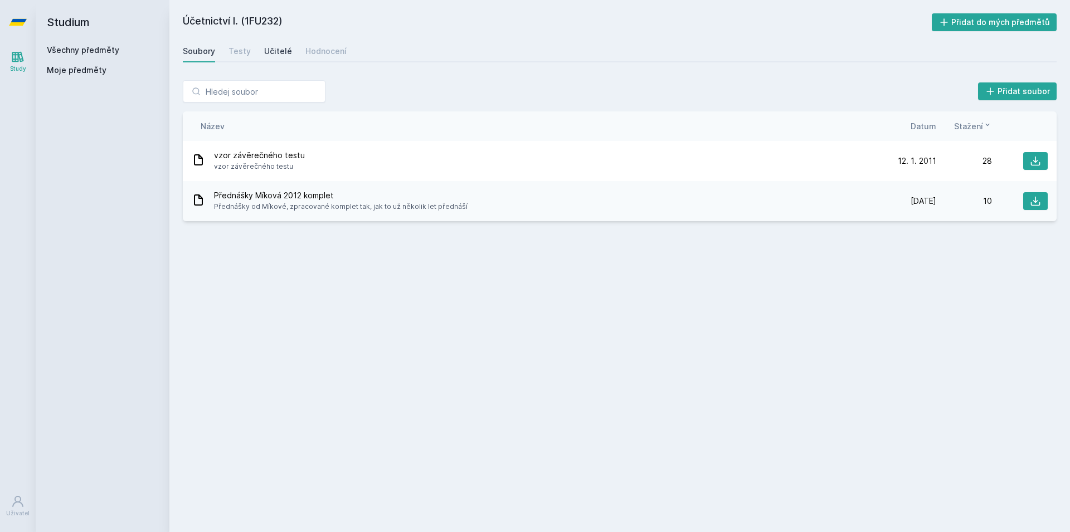
click at [270, 48] on div "Učitelé" at bounding box center [278, 51] width 28 height 11
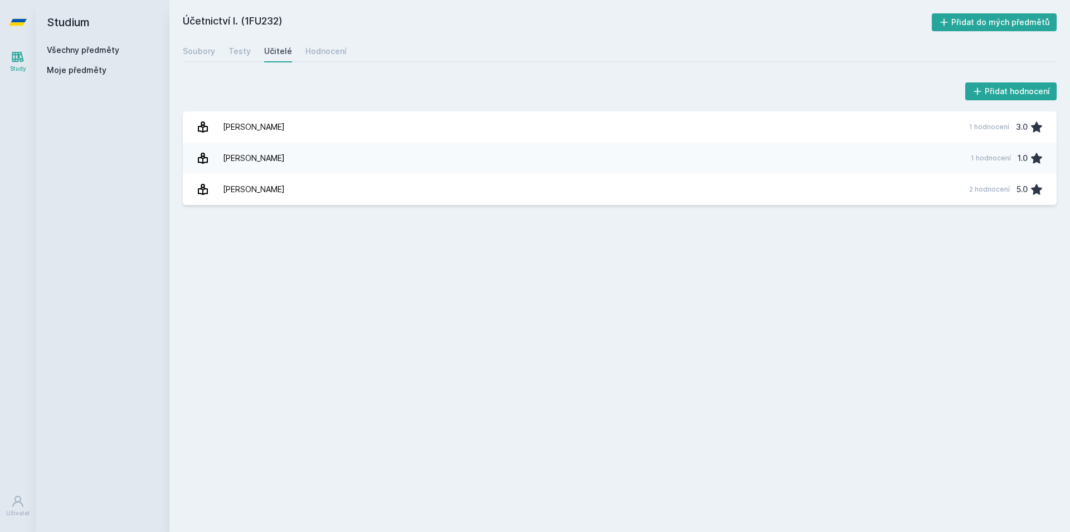
click at [69, 45] on div "Všechny předměty" at bounding box center [102, 50] width 111 height 11
click at [97, 53] on link "Všechny předměty" at bounding box center [83, 49] width 72 height 9
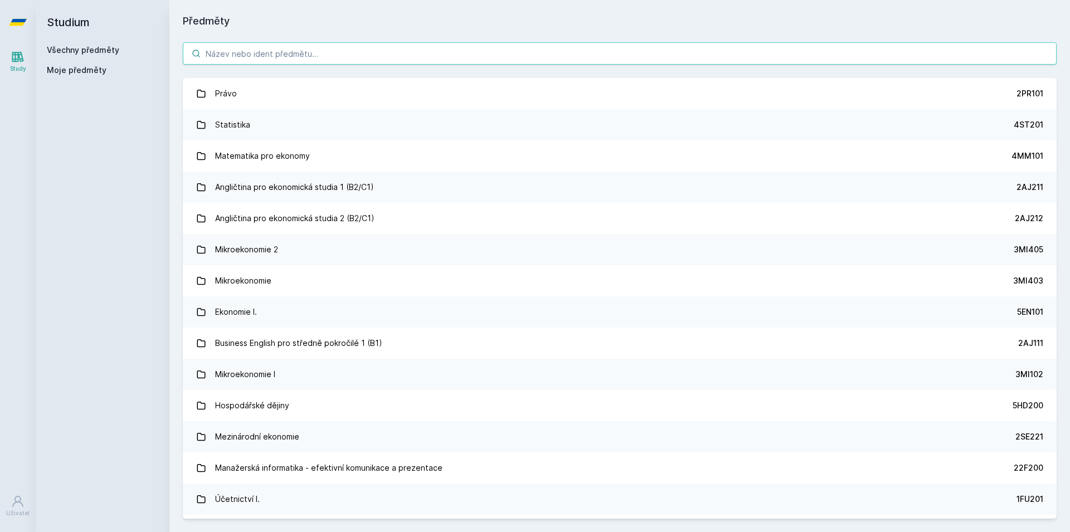
click at [253, 51] on input "search" at bounding box center [620, 53] width 874 height 22
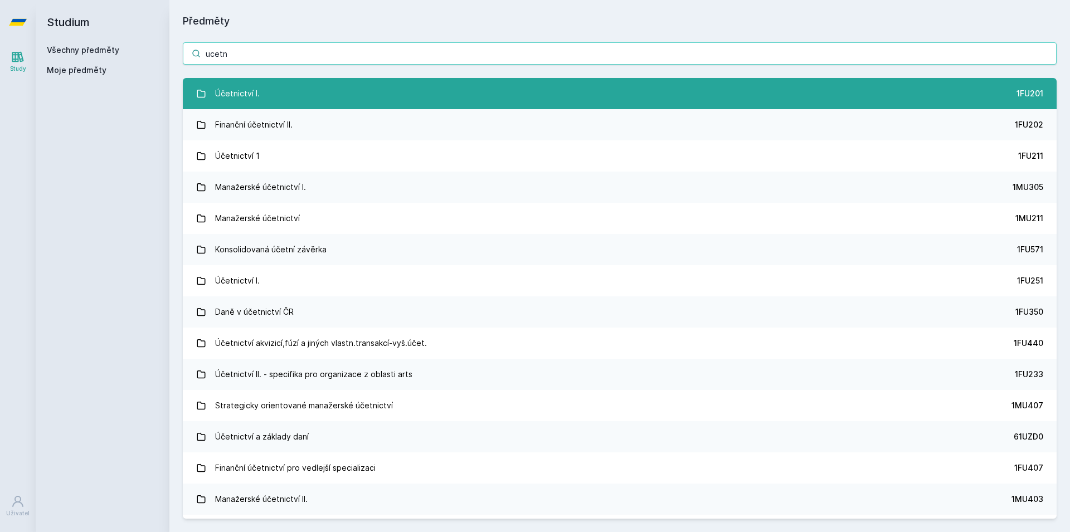
type input "ucetn"
click at [281, 100] on link "Účetnictví I. 1FU201" at bounding box center [620, 93] width 874 height 31
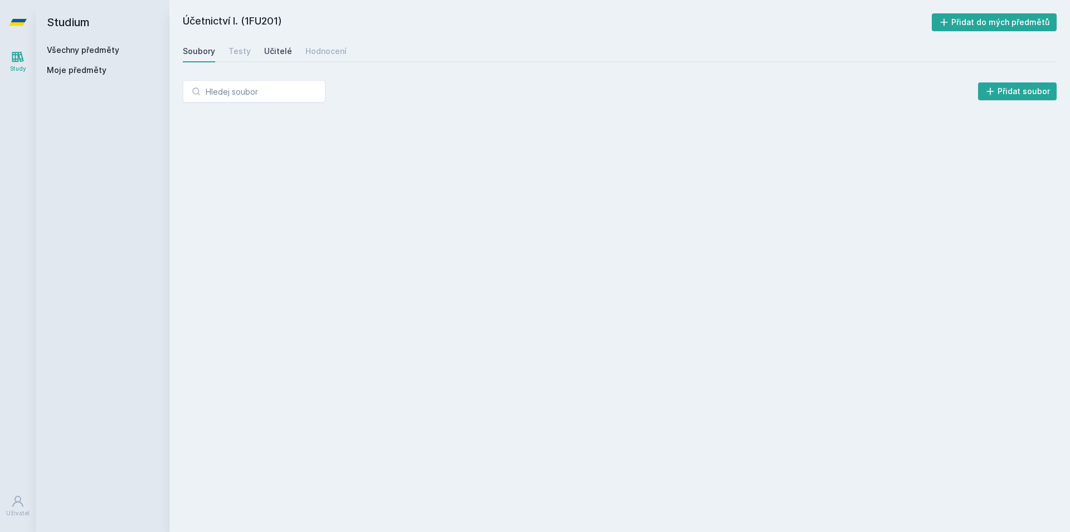
click at [268, 53] on div "Učitelé" at bounding box center [278, 51] width 28 height 11
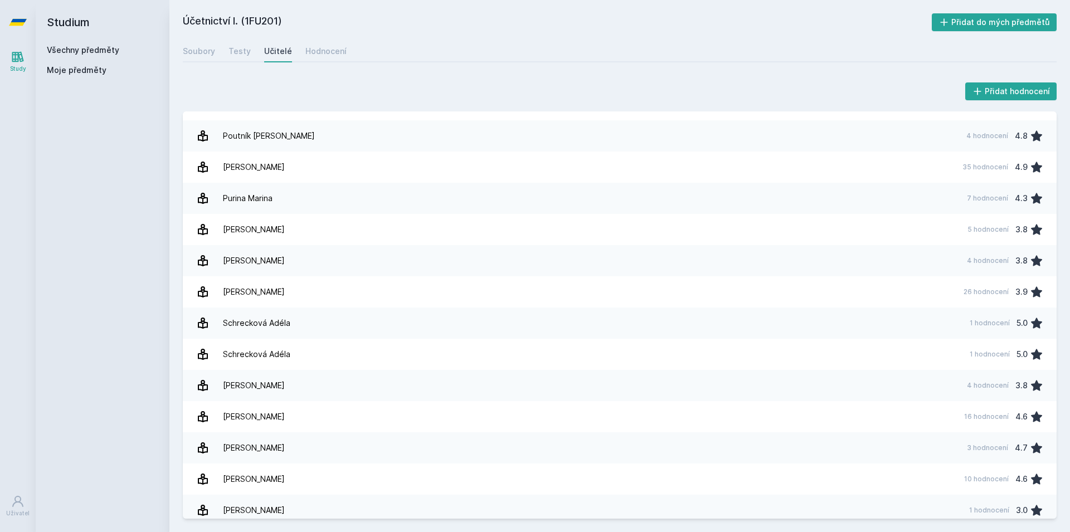
scroll to position [1137, 0]
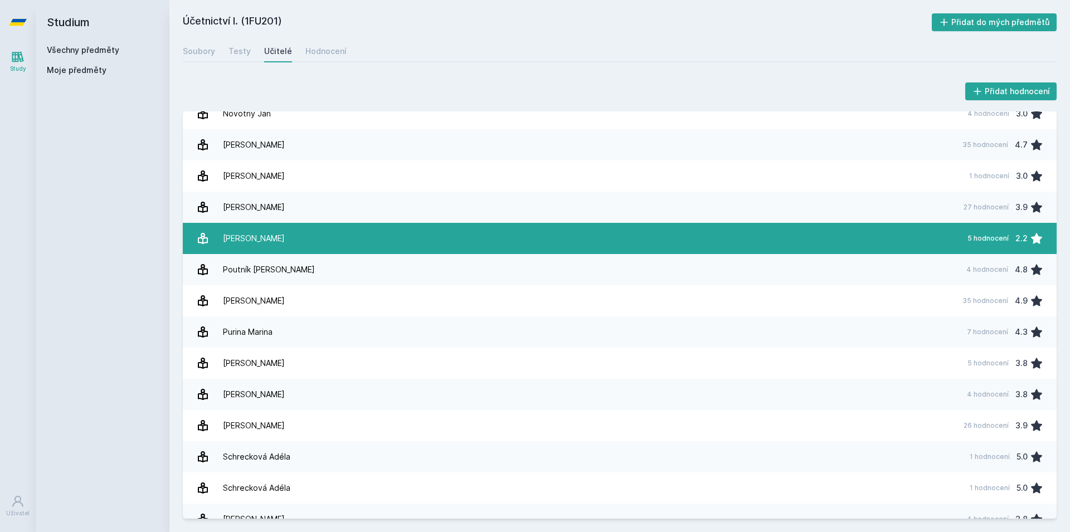
click at [294, 232] on link "[PERSON_NAME] 5 hodnocení 2.2" at bounding box center [620, 238] width 874 height 31
